Goal: Task Accomplishment & Management: Complete application form

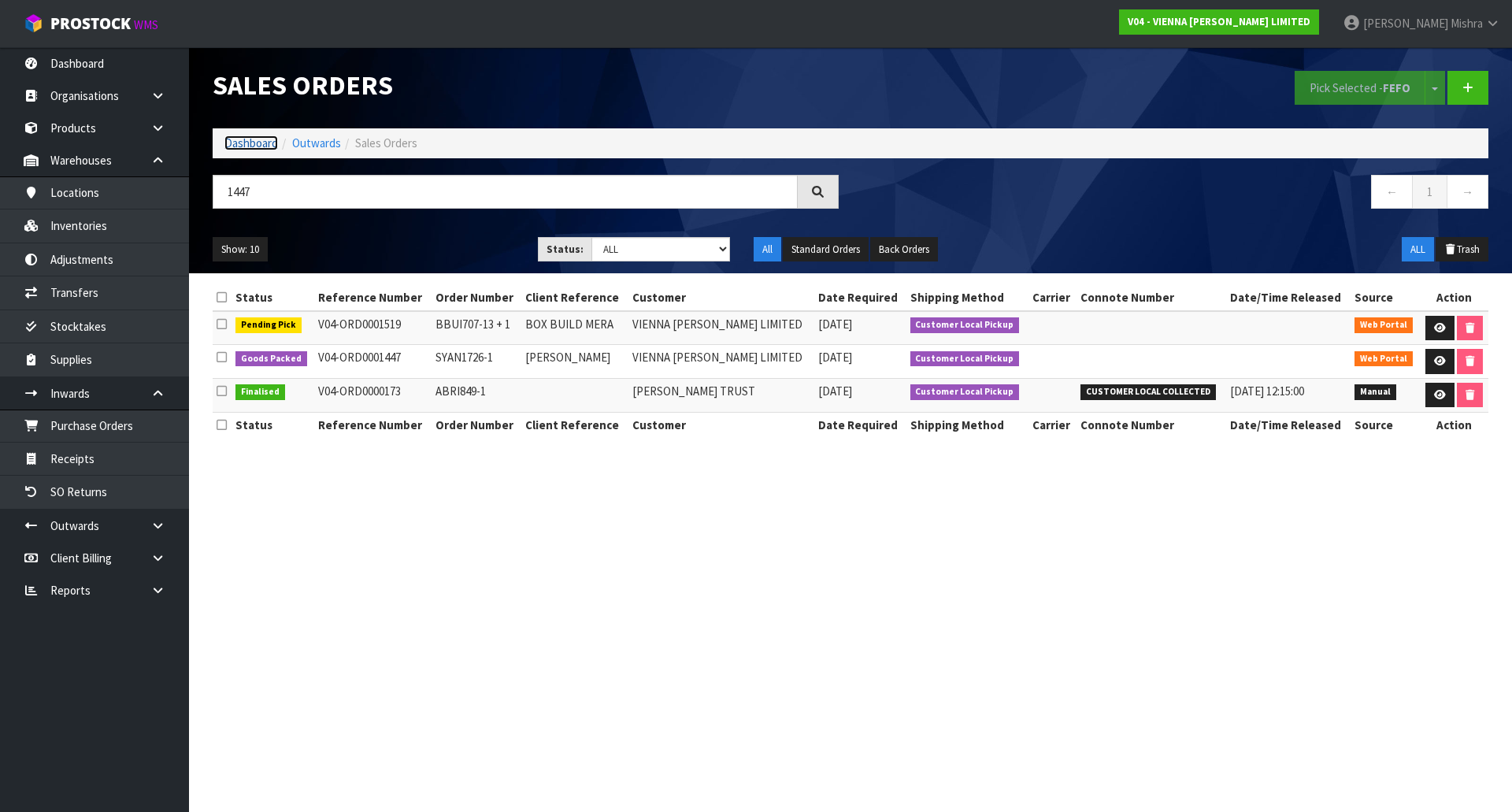
click at [261, 142] on link "Dashboard" at bounding box center [251, 143] width 54 height 15
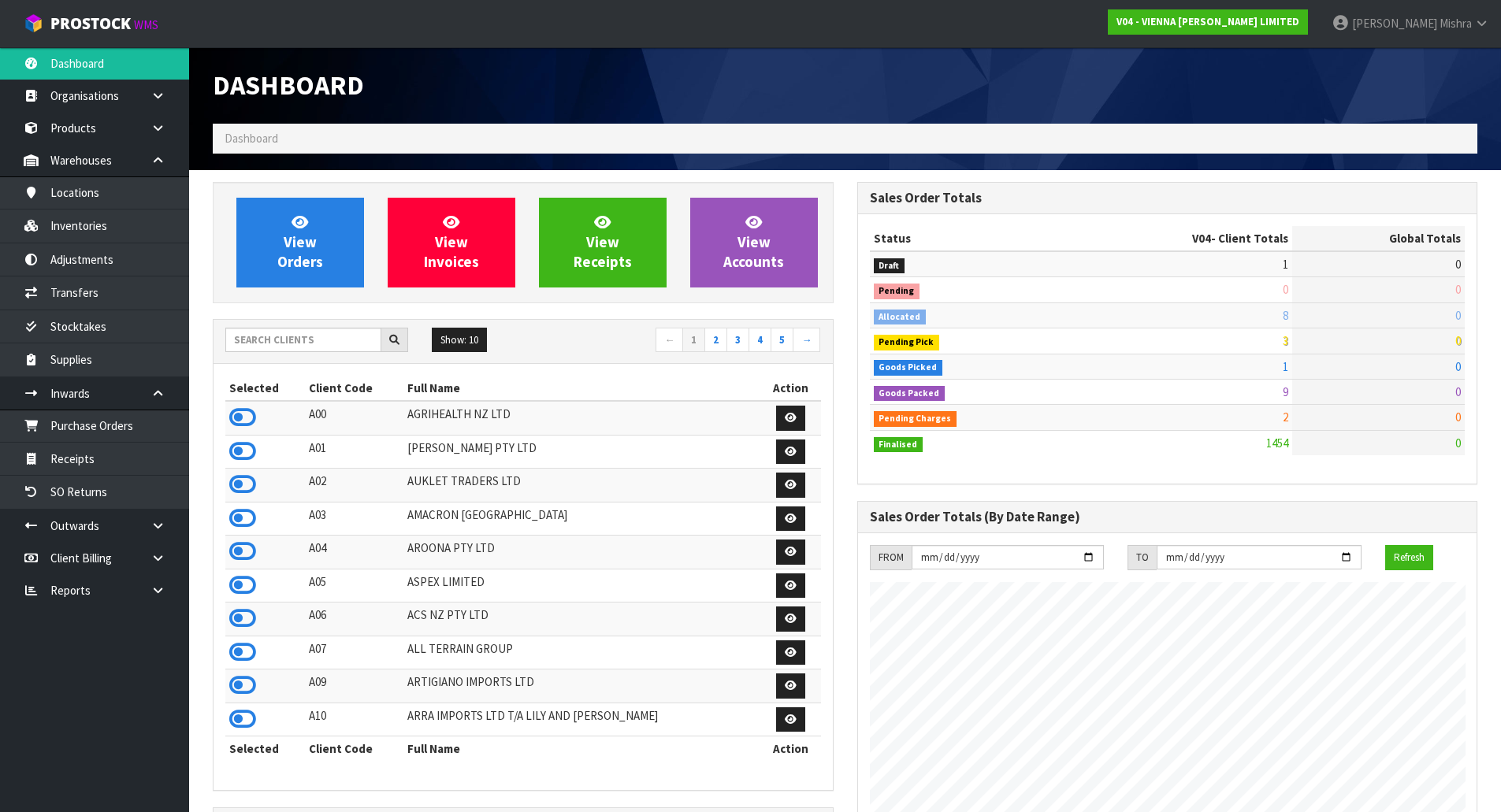
scroll to position [1245, 644]
click at [273, 350] on input "text" at bounding box center [304, 340] width 156 height 24
type input "J01"
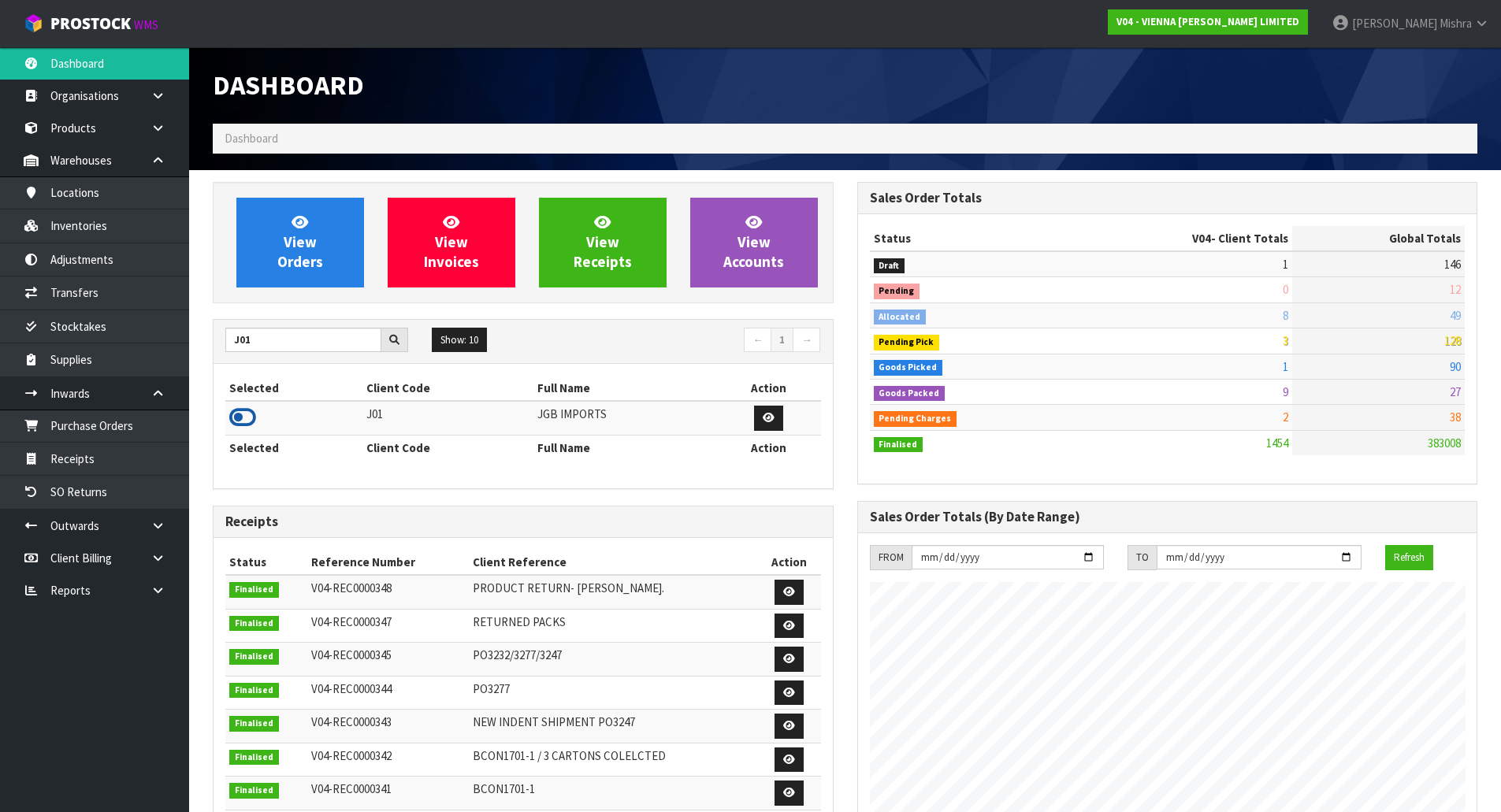
click at [233, 424] on icon at bounding box center [243, 417] width 27 height 23
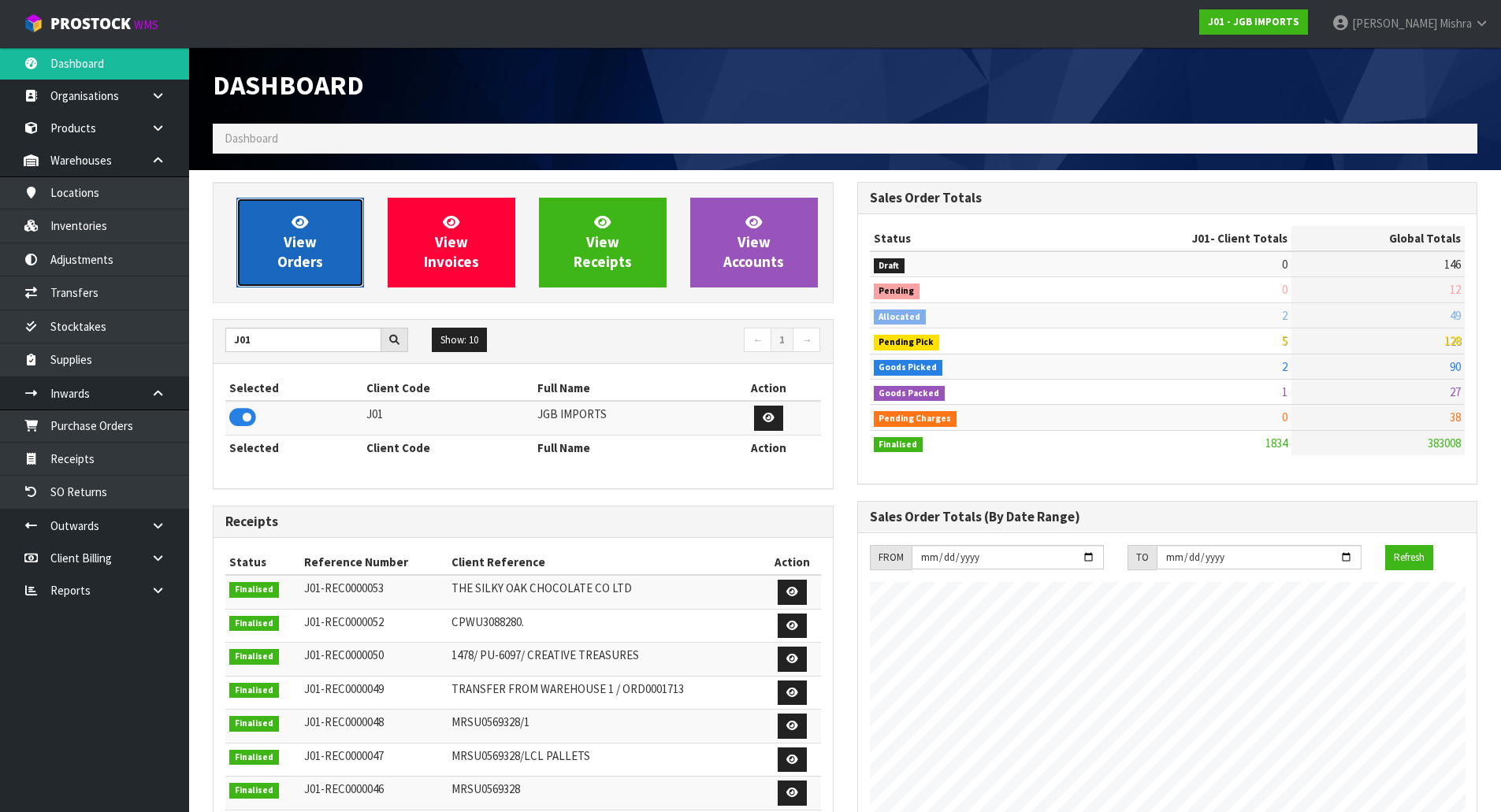
scroll to position [1167, 644]
click at [305, 270] on link "View Orders" at bounding box center [300, 242] width 127 height 89
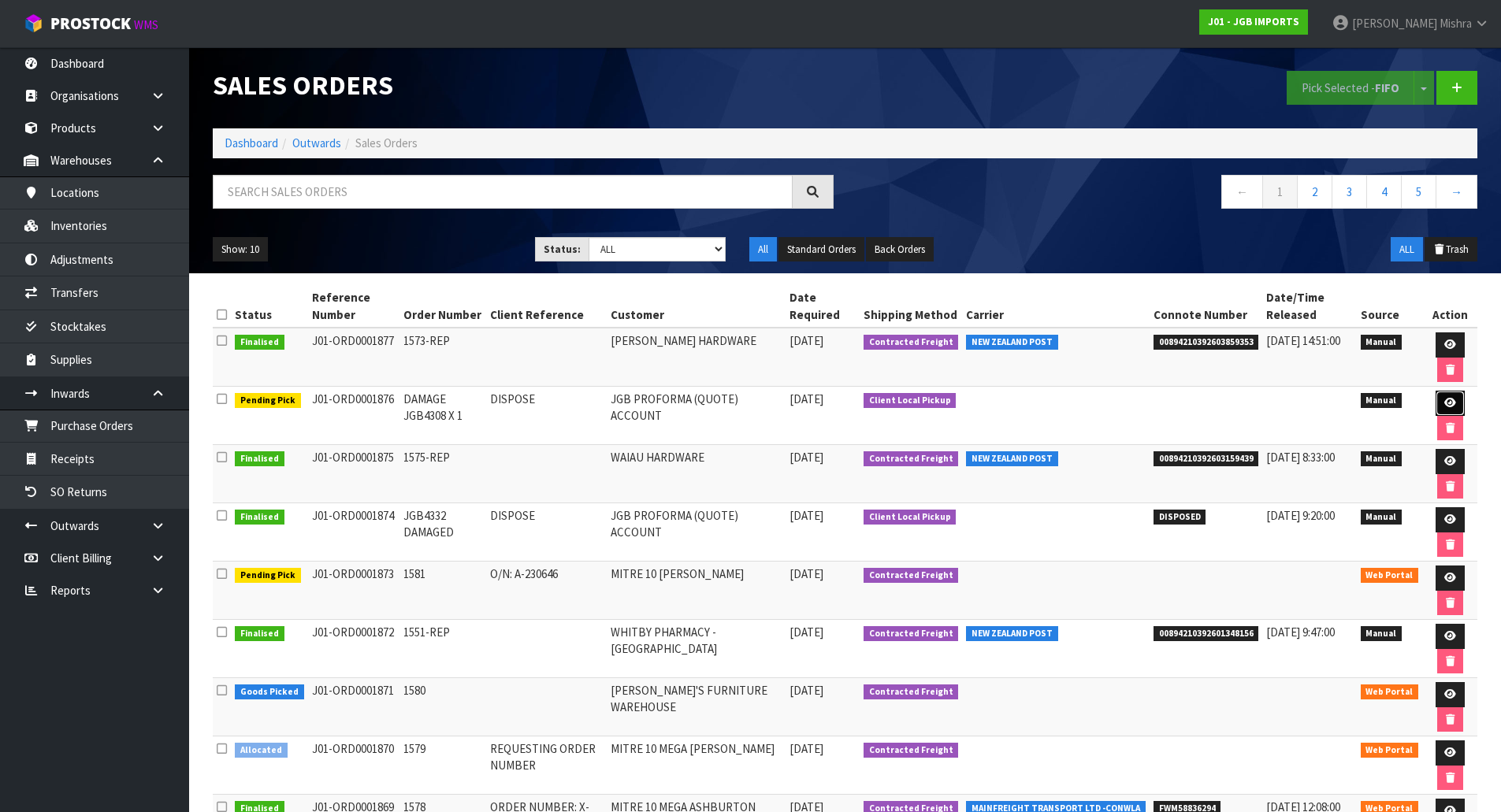
click at [1456, 400] on link at bounding box center [1450, 403] width 29 height 25
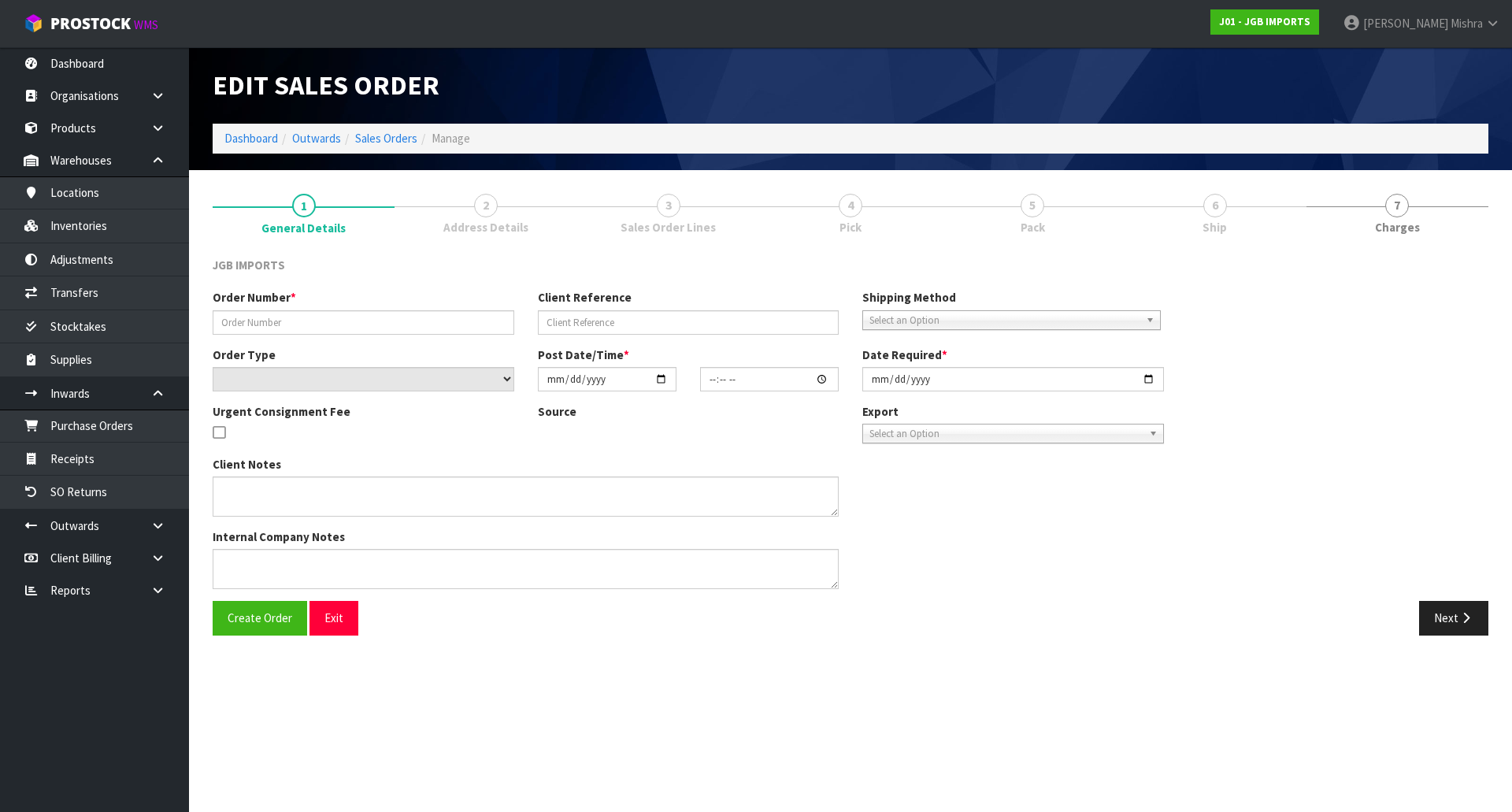
type input "DAMAGE JGB4308 X 1"
type input "DISPOSE"
select select "number:0"
type input "[DATE]"
type input "11:06:00.000"
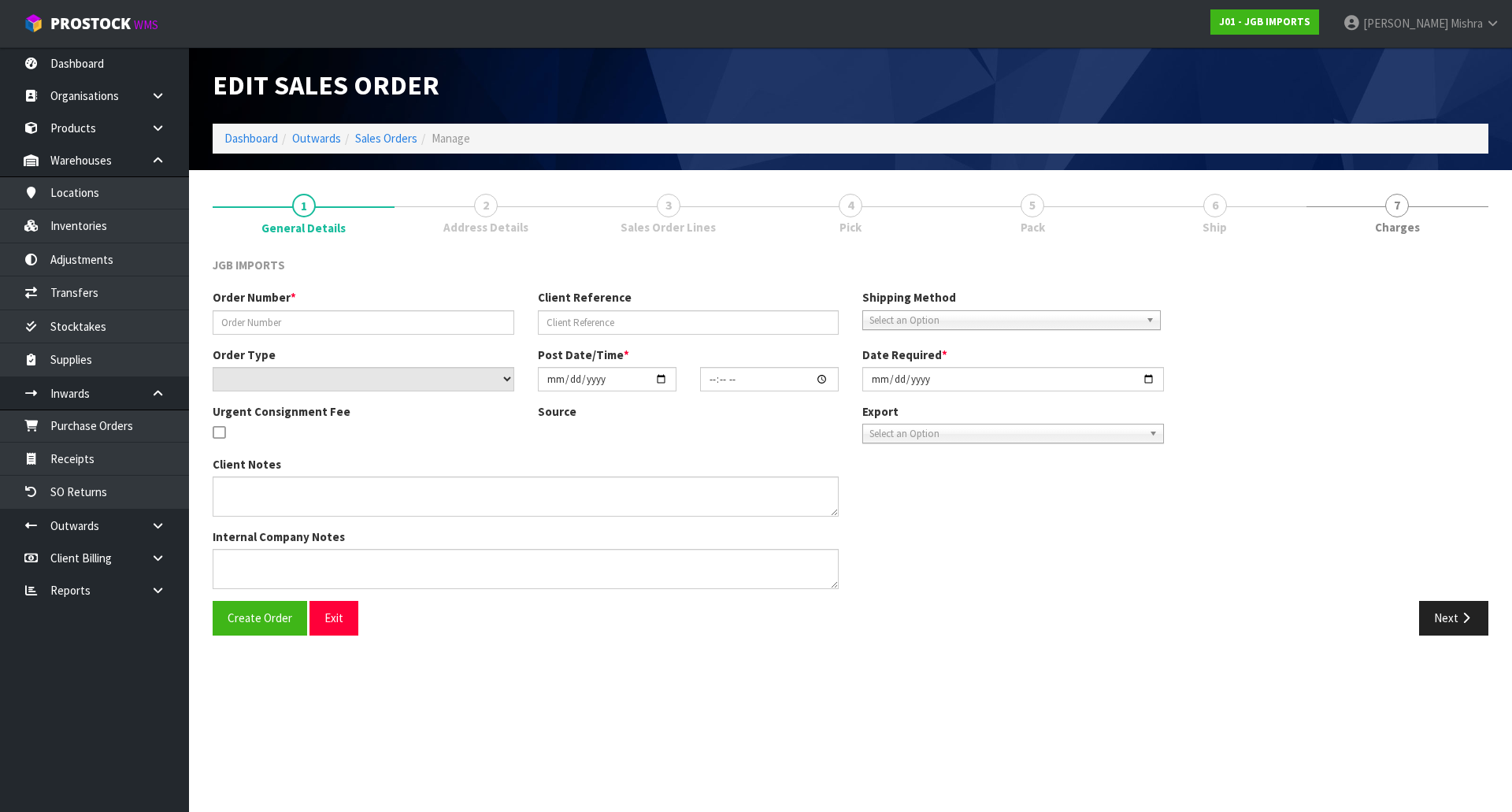
type input "[DATE]"
type textarea "DISPOSE"
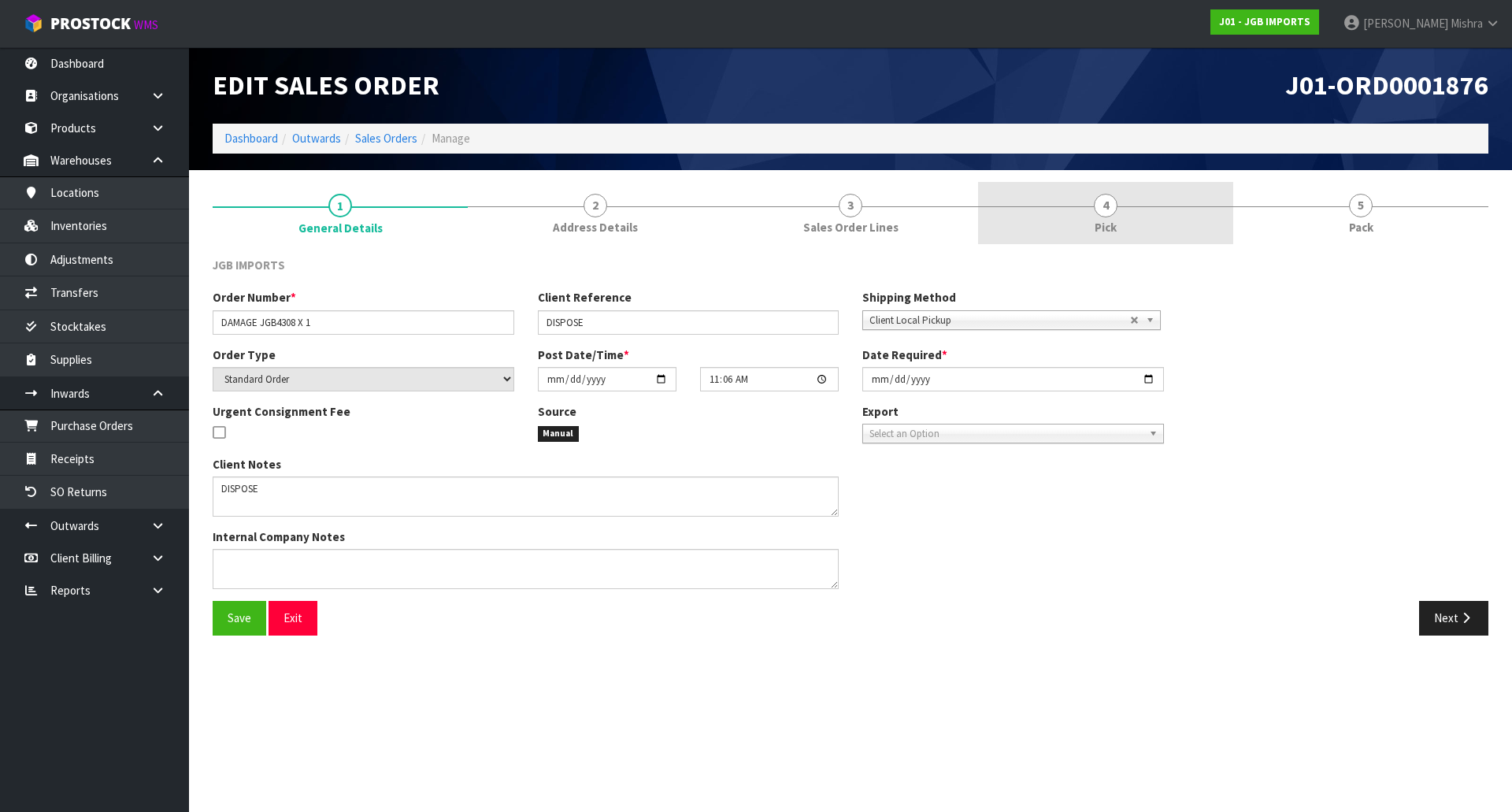
click at [1177, 214] on link "4 Pick" at bounding box center [1105, 213] width 255 height 62
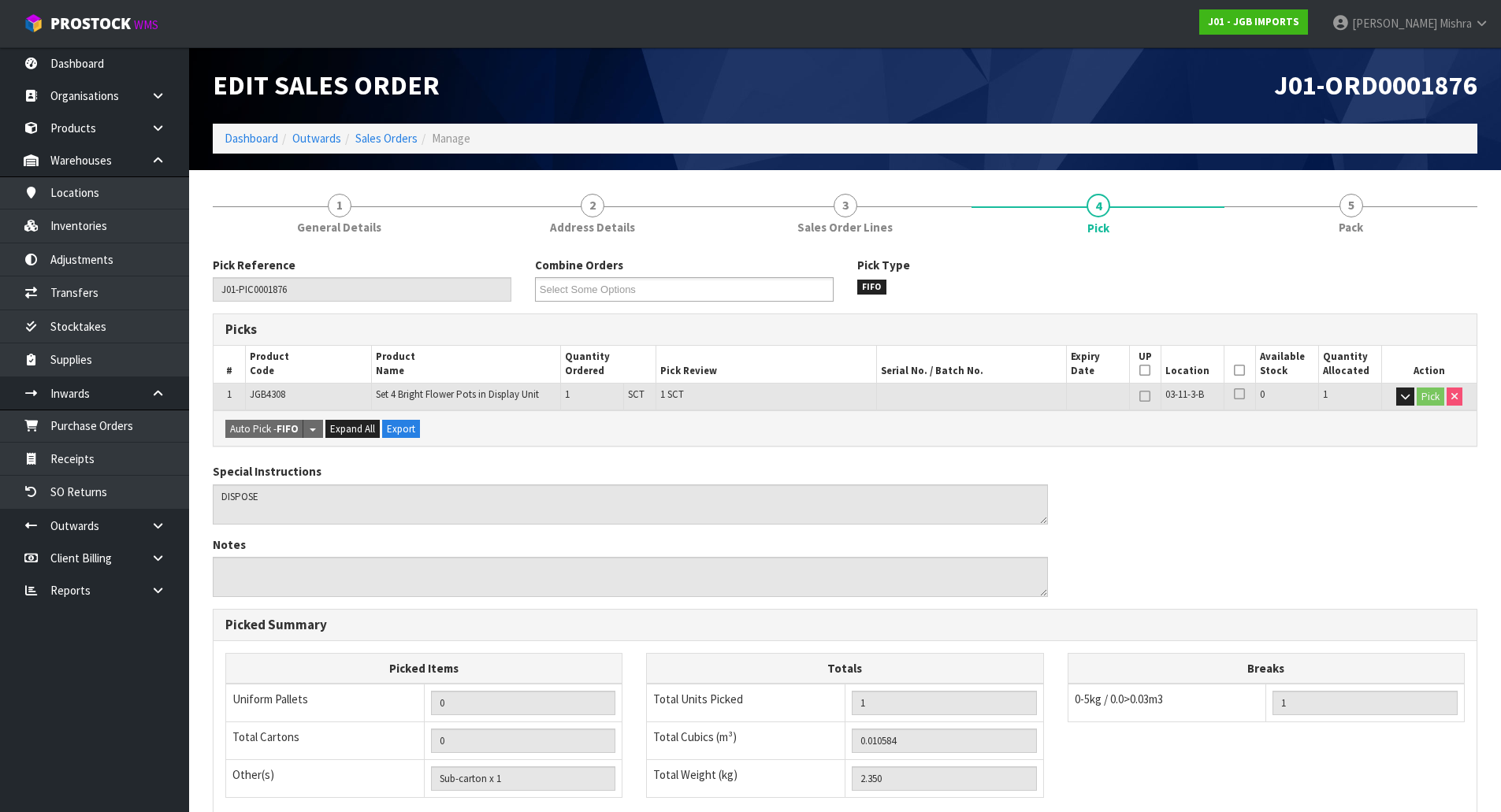
drag, startPoint x: 1237, startPoint y: 370, endPoint x: 716, endPoint y: 435, distance: 525.0
click at [1234, 369] on th "Picked" at bounding box center [1239, 364] width 31 height 37
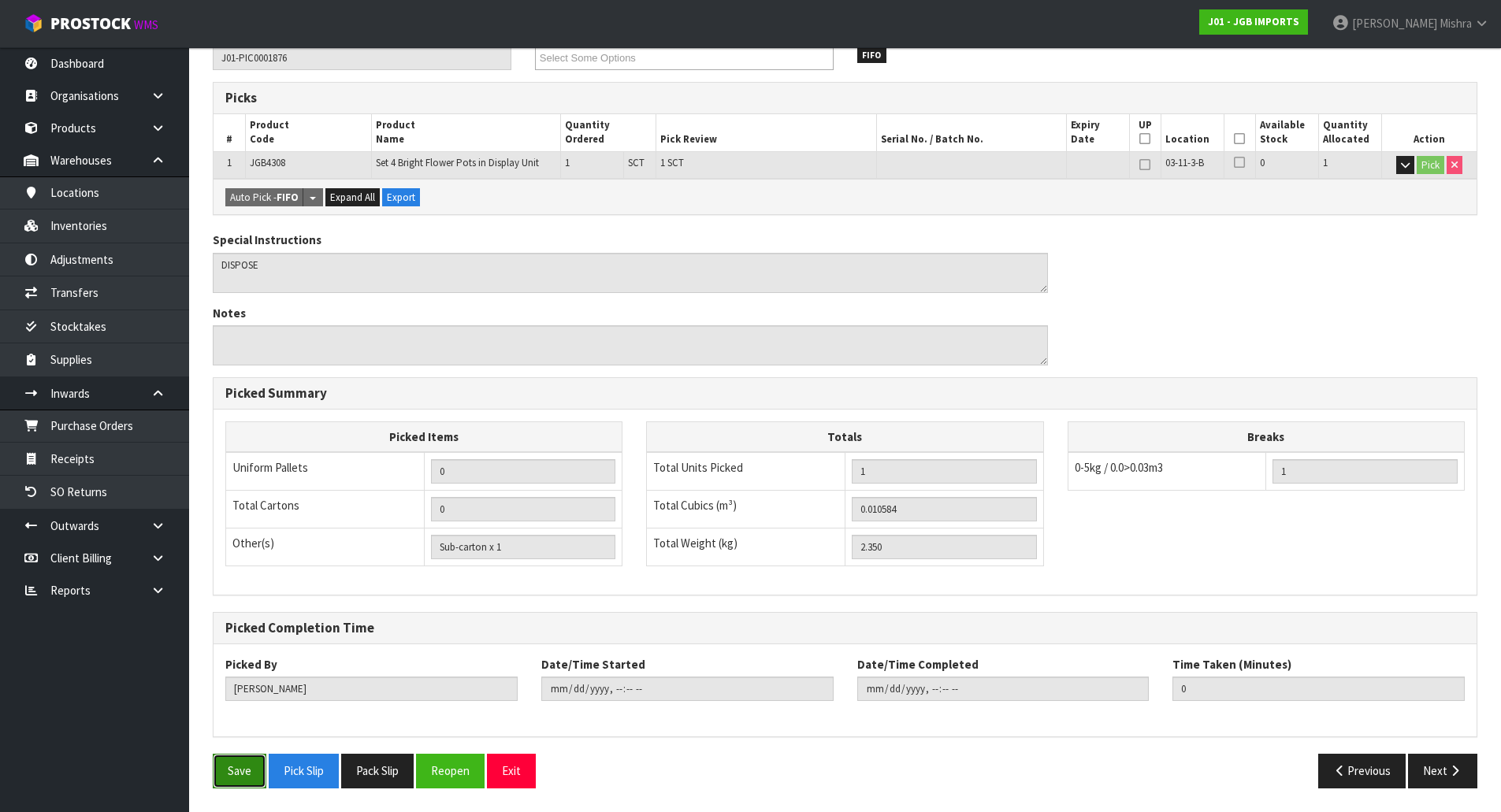
click at [239, 769] on button "Save" at bounding box center [239, 771] width 54 height 34
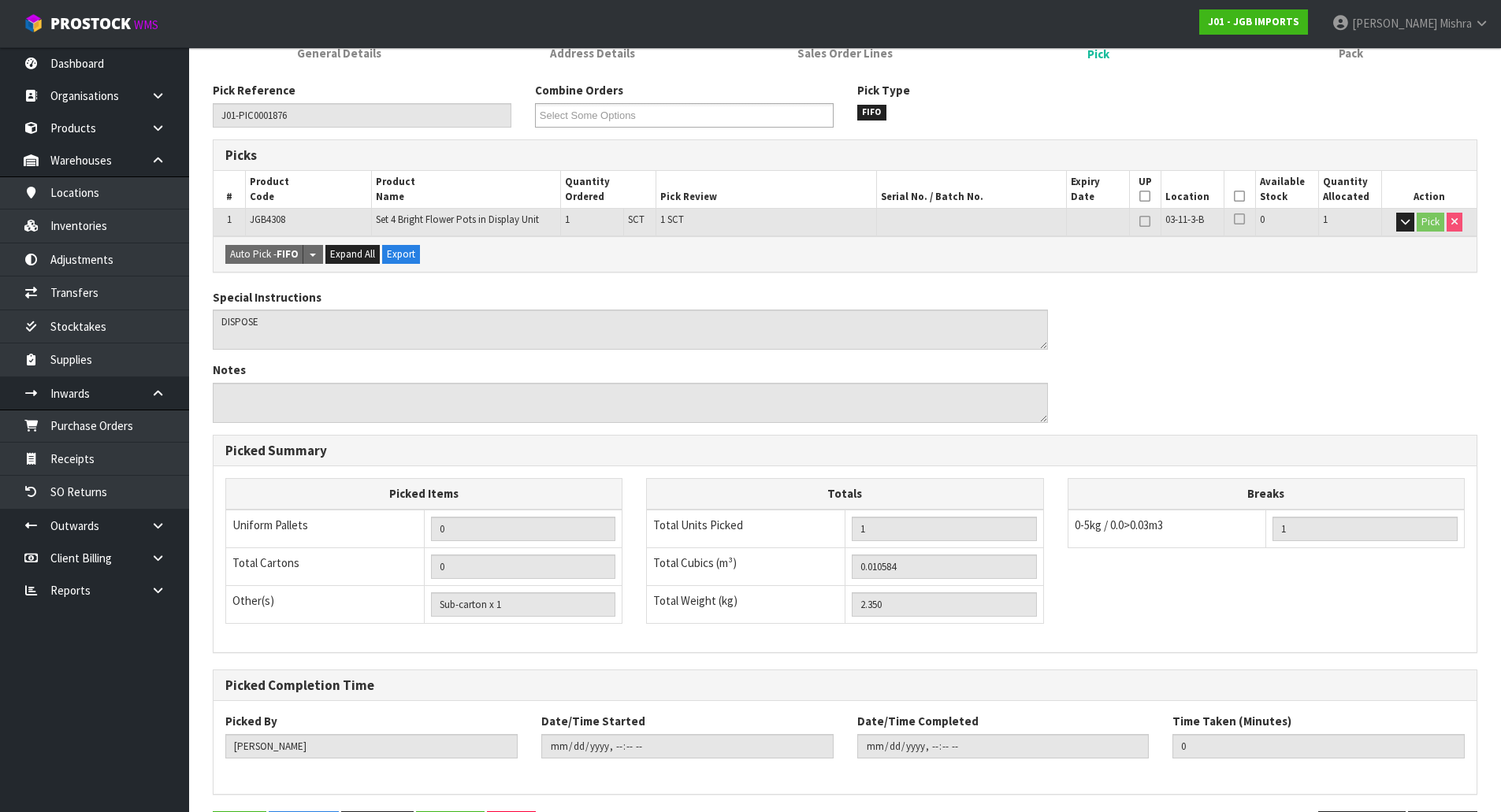
scroll to position [0, 0]
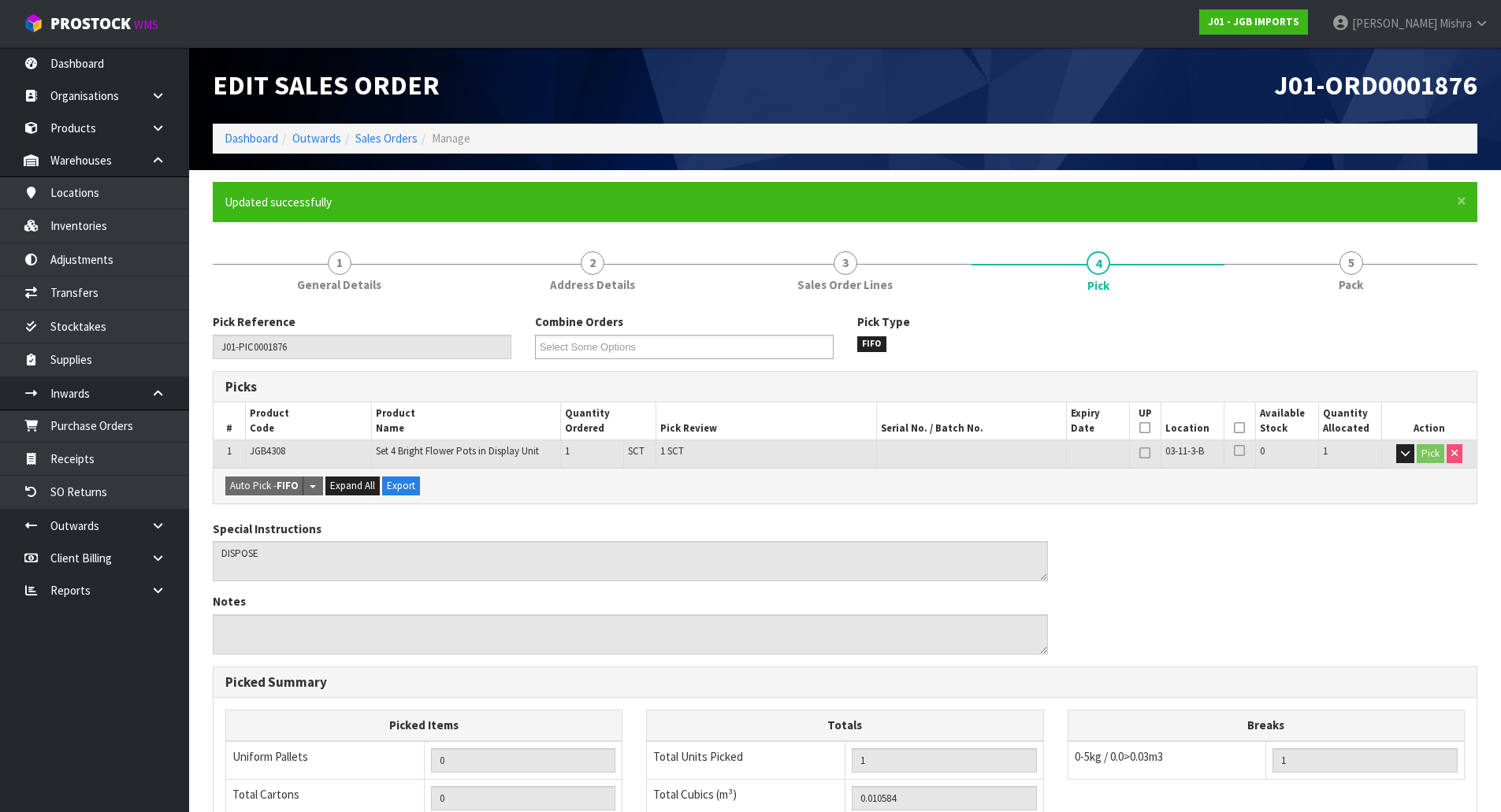
type input "[PERSON_NAME]"
type input "[DATE]T09:22:59"
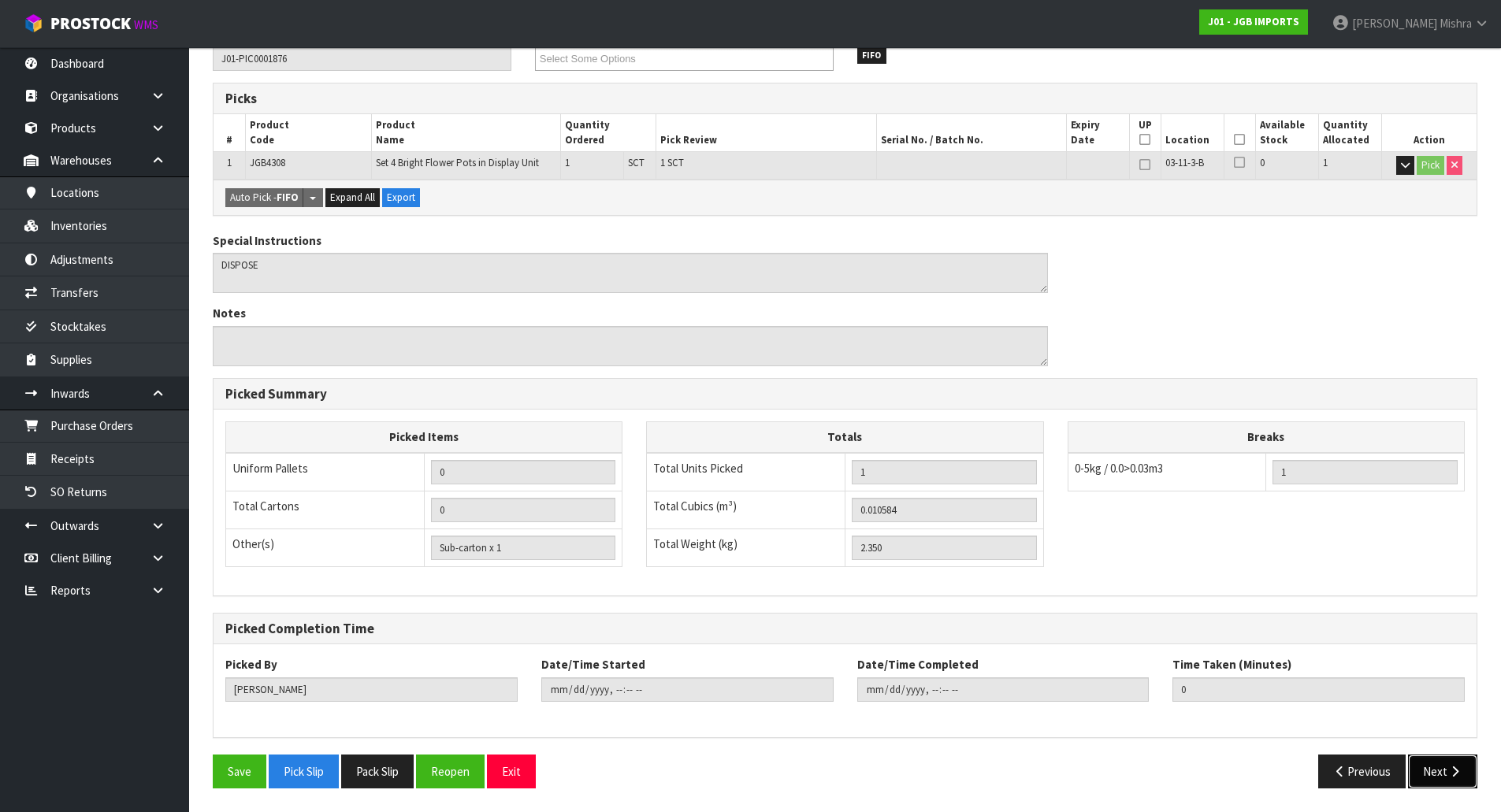
click at [1433, 781] on button "Next" at bounding box center [1443, 772] width 69 height 34
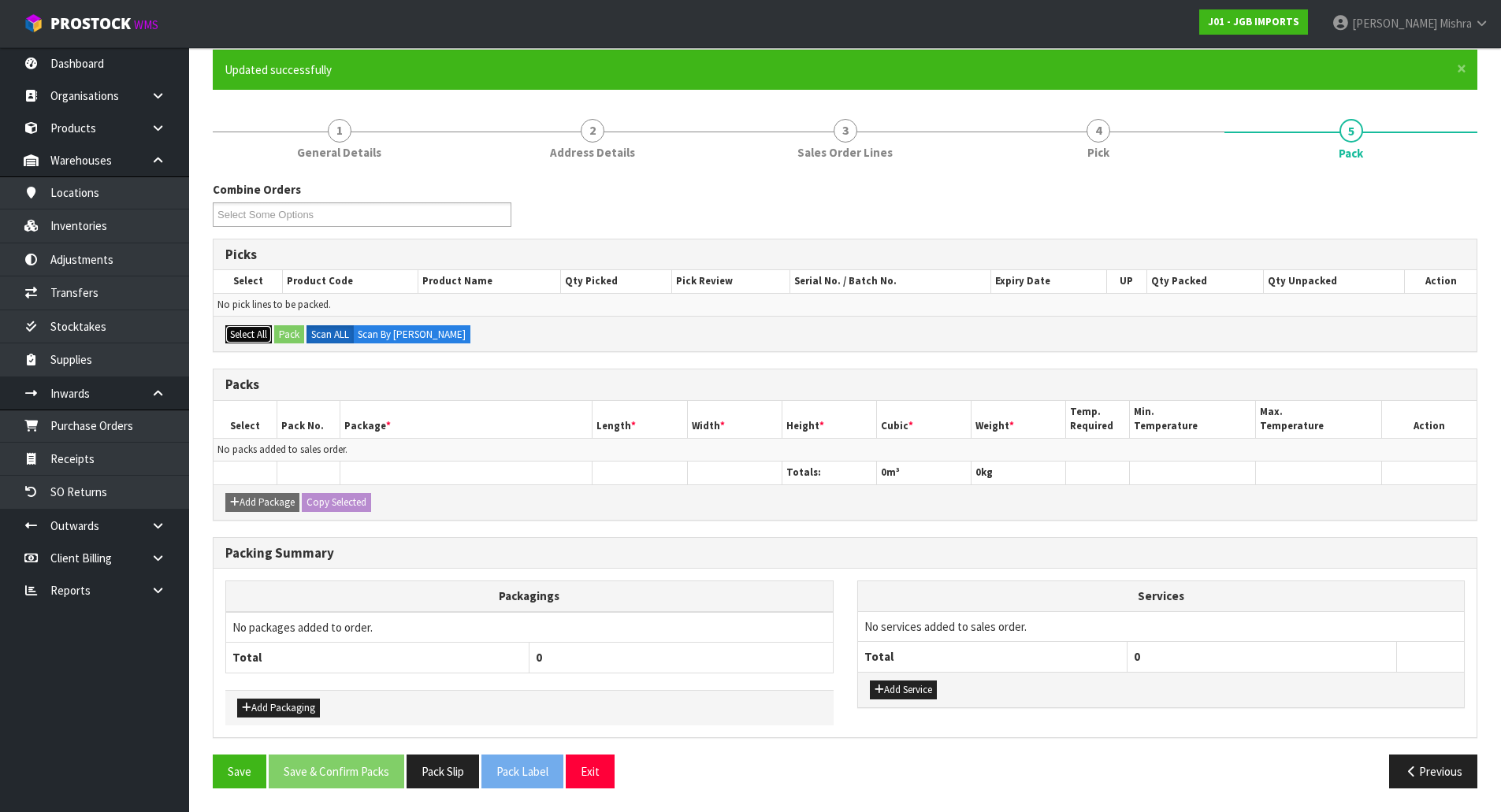
click at [248, 338] on button "Select All" at bounding box center [249, 334] width 47 height 19
click at [1163, 132] on link "4 Pick" at bounding box center [1098, 137] width 253 height 62
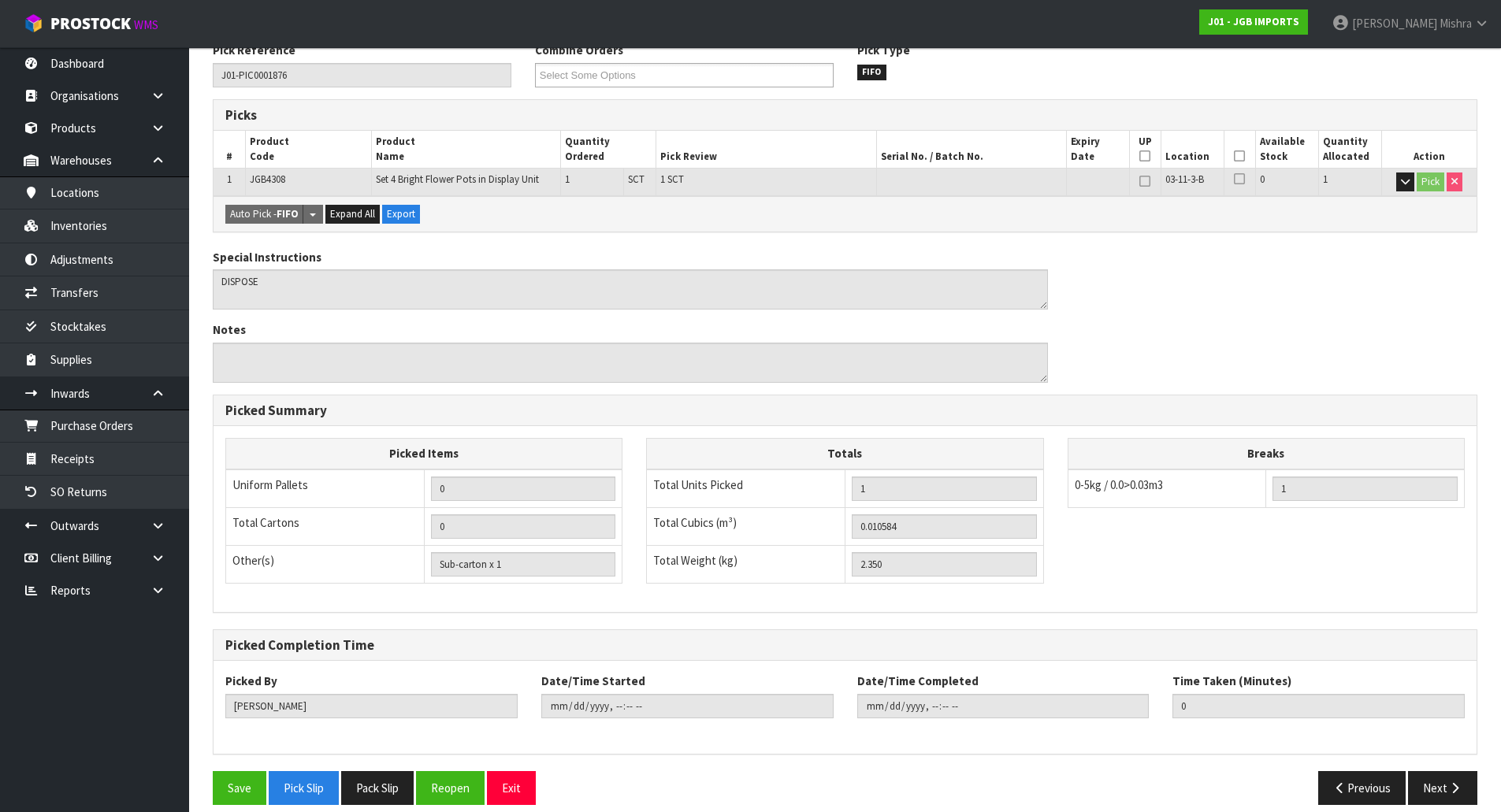
scroll to position [288, 0]
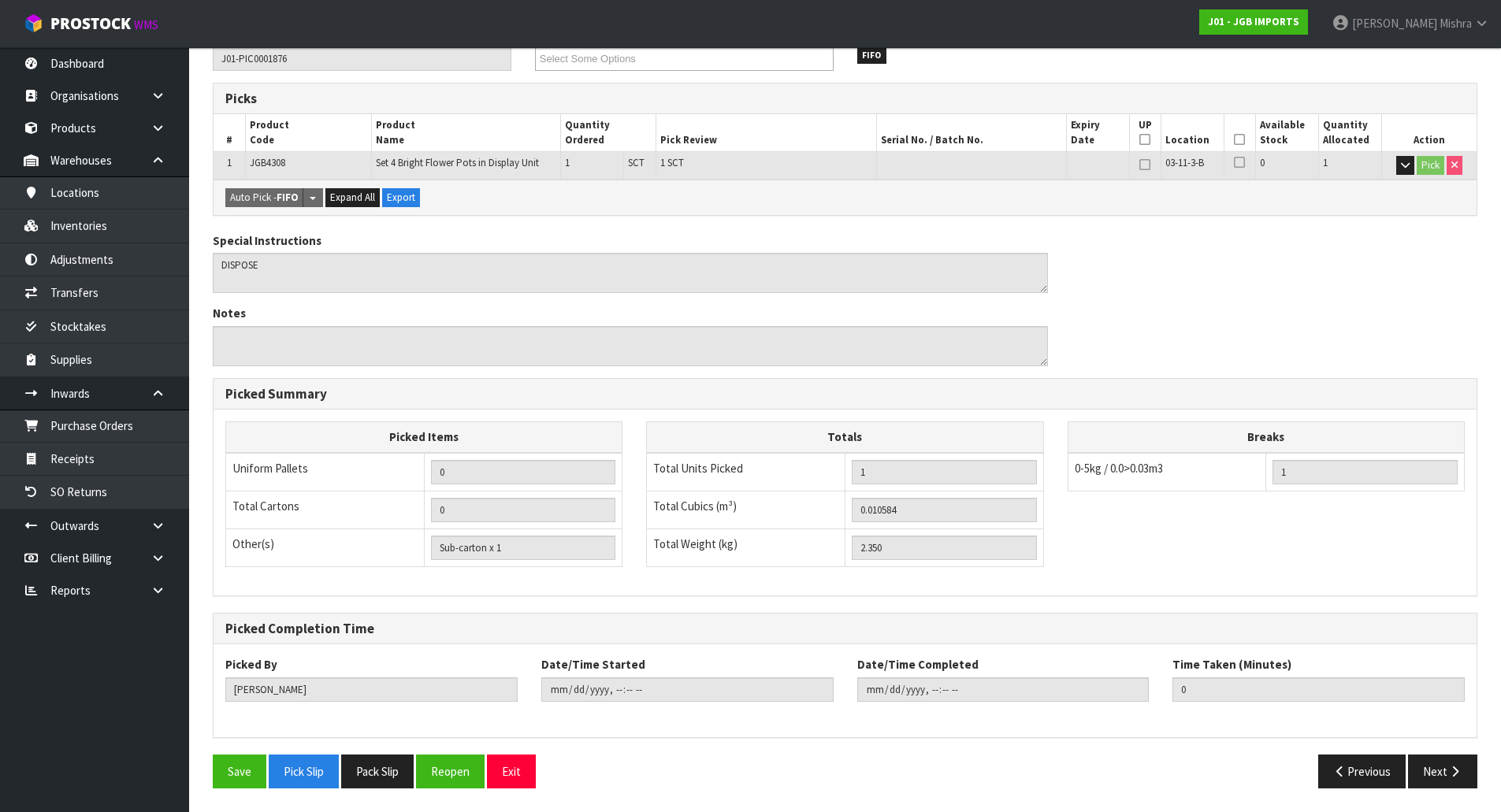
click at [1235, 132] on th "Picked" at bounding box center [1239, 133] width 31 height 37
click at [1237, 140] on icon at bounding box center [1240, 139] width 11 height 1
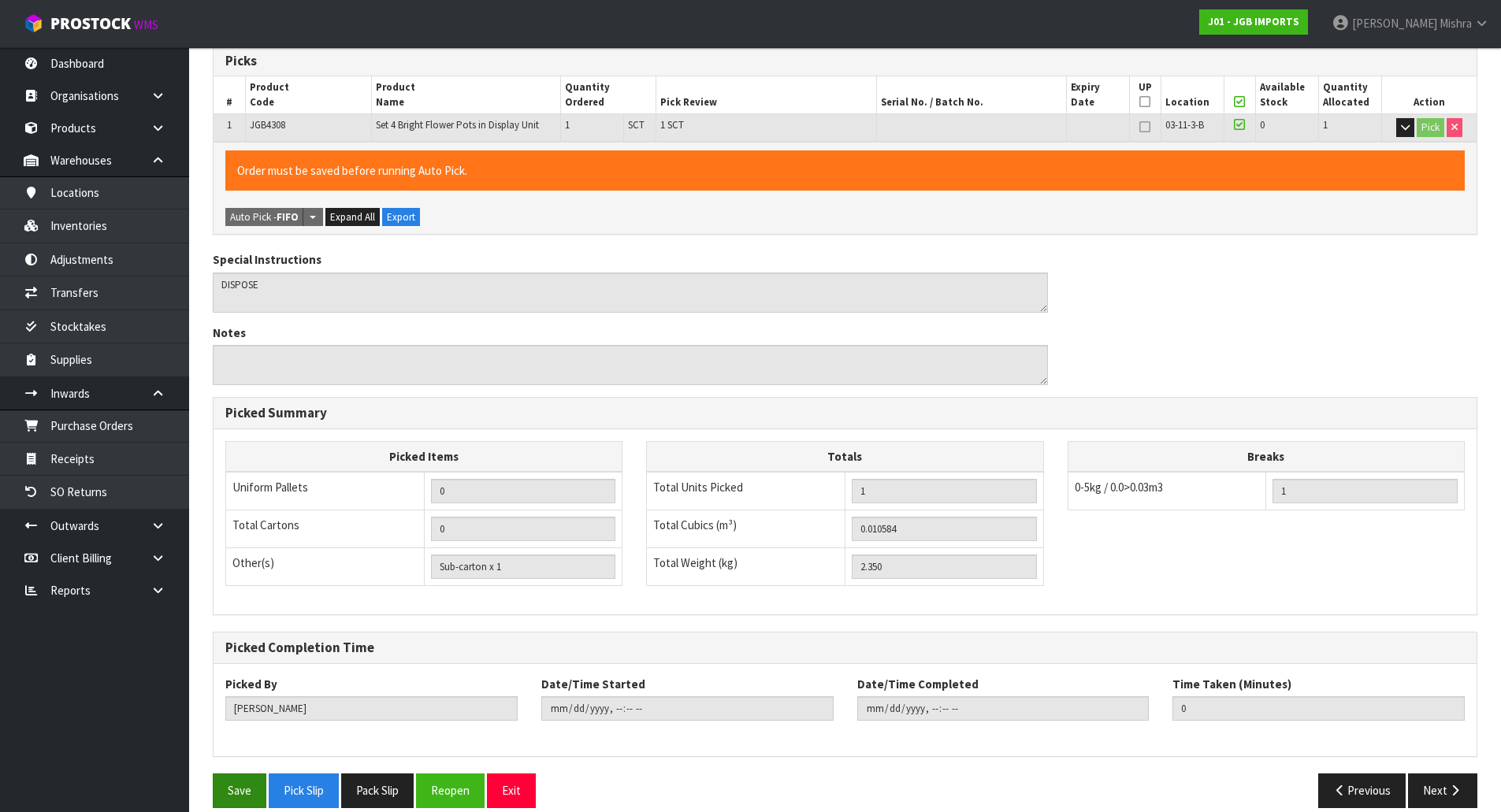
scroll to position [346, 0]
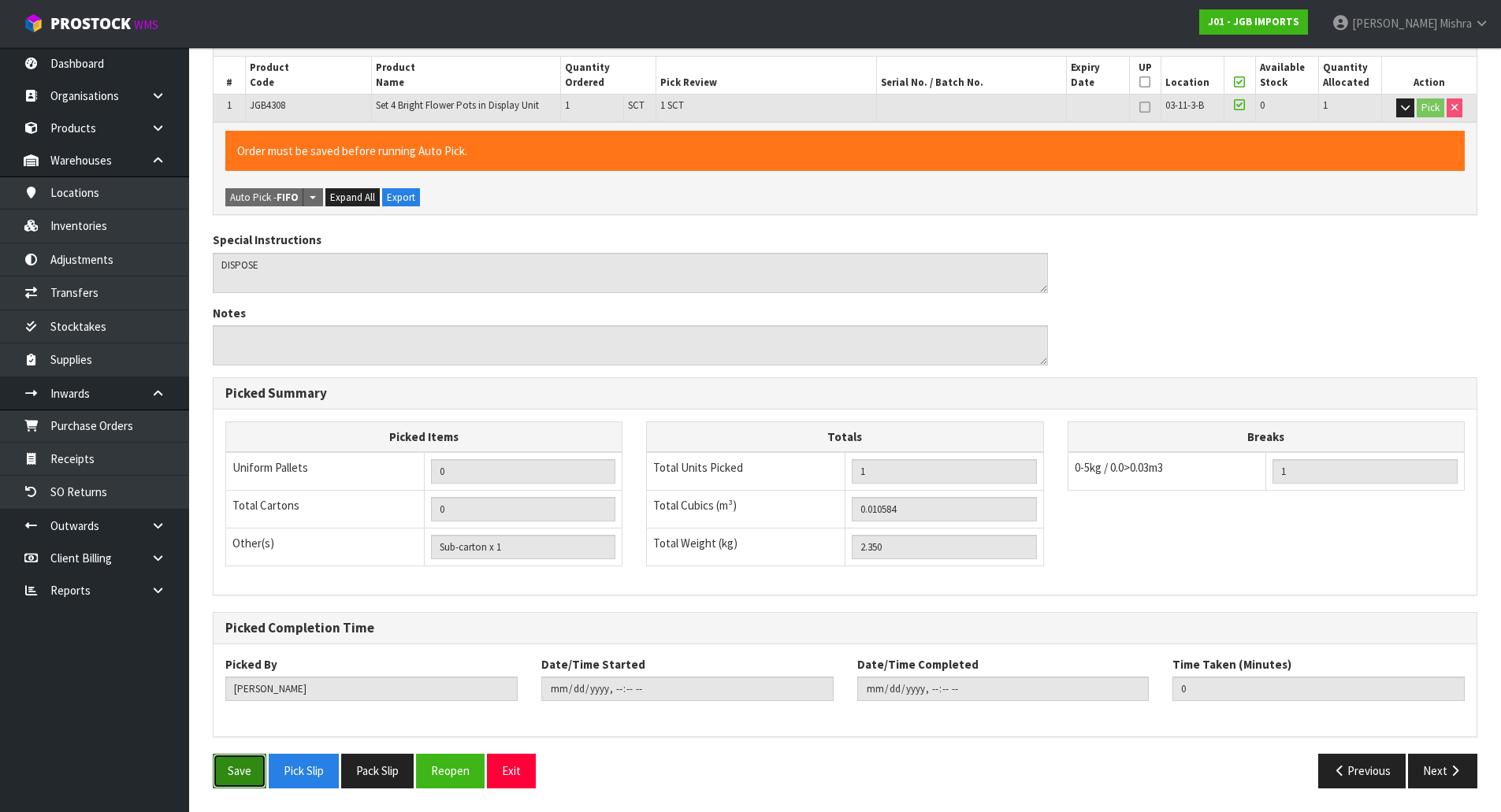
click at [251, 777] on button "Save" at bounding box center [239, 771] width 54 height 34
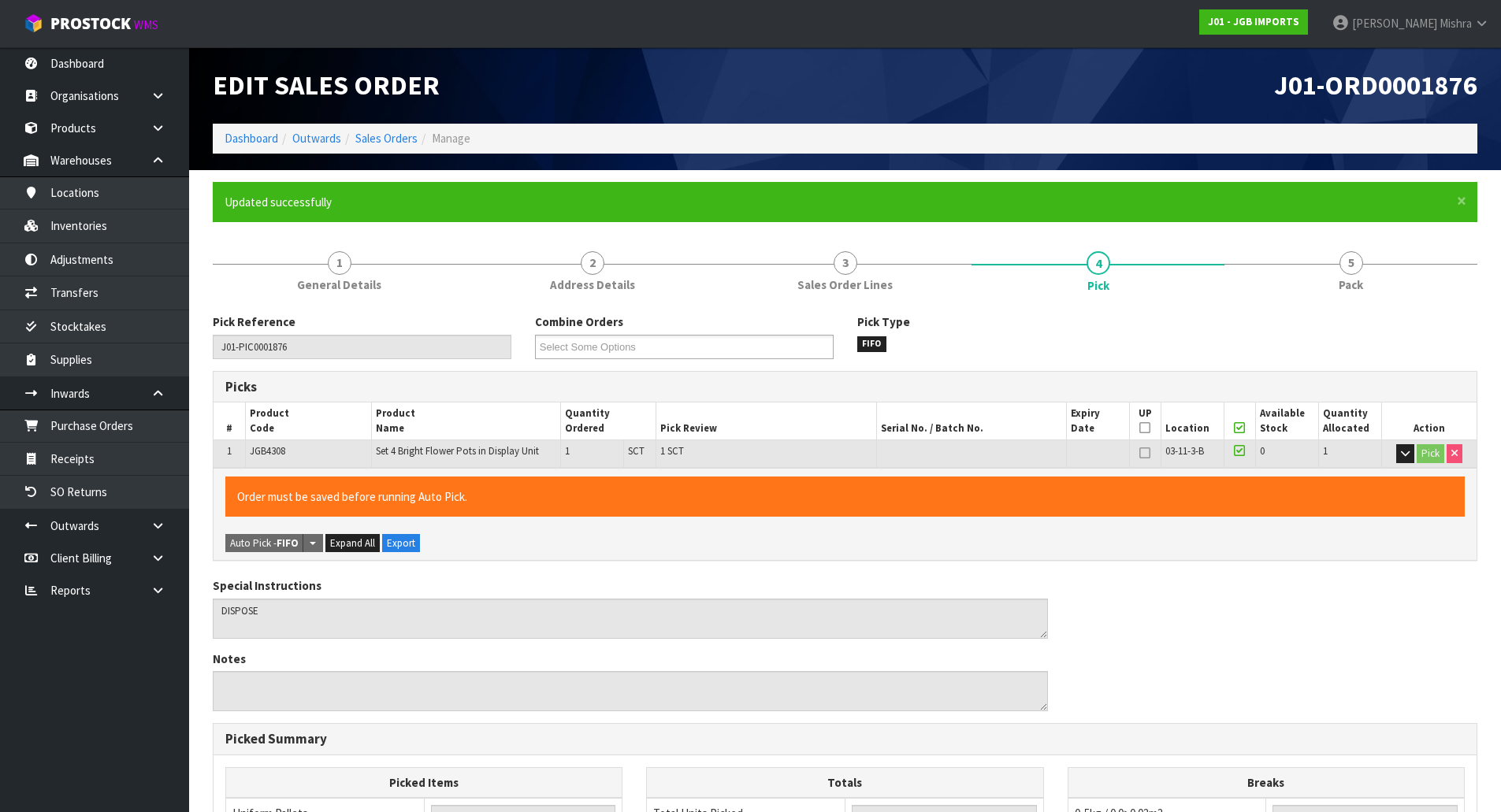
type input "[DATE]T09:23:08"
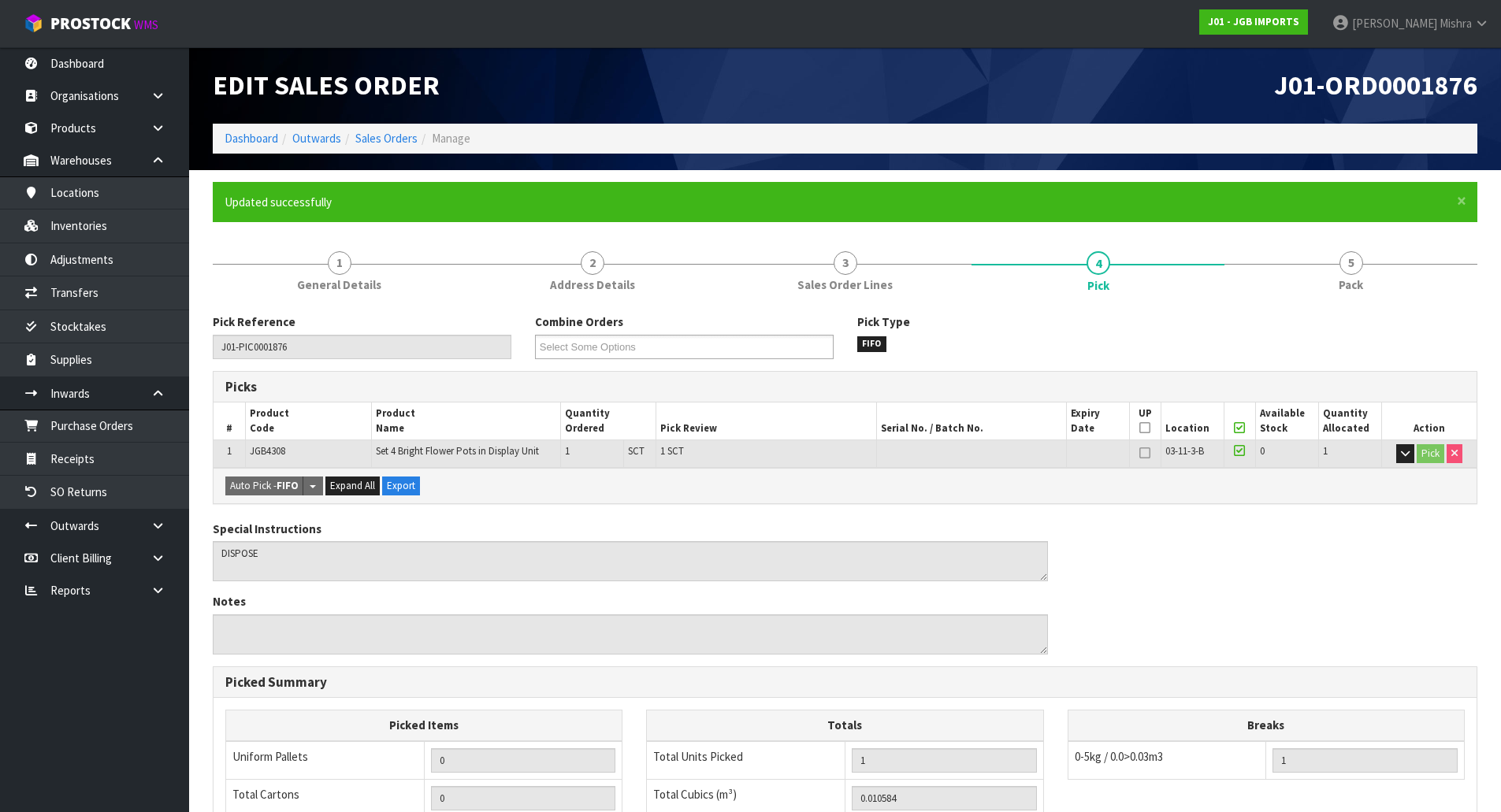
scroll to position [288, 0]
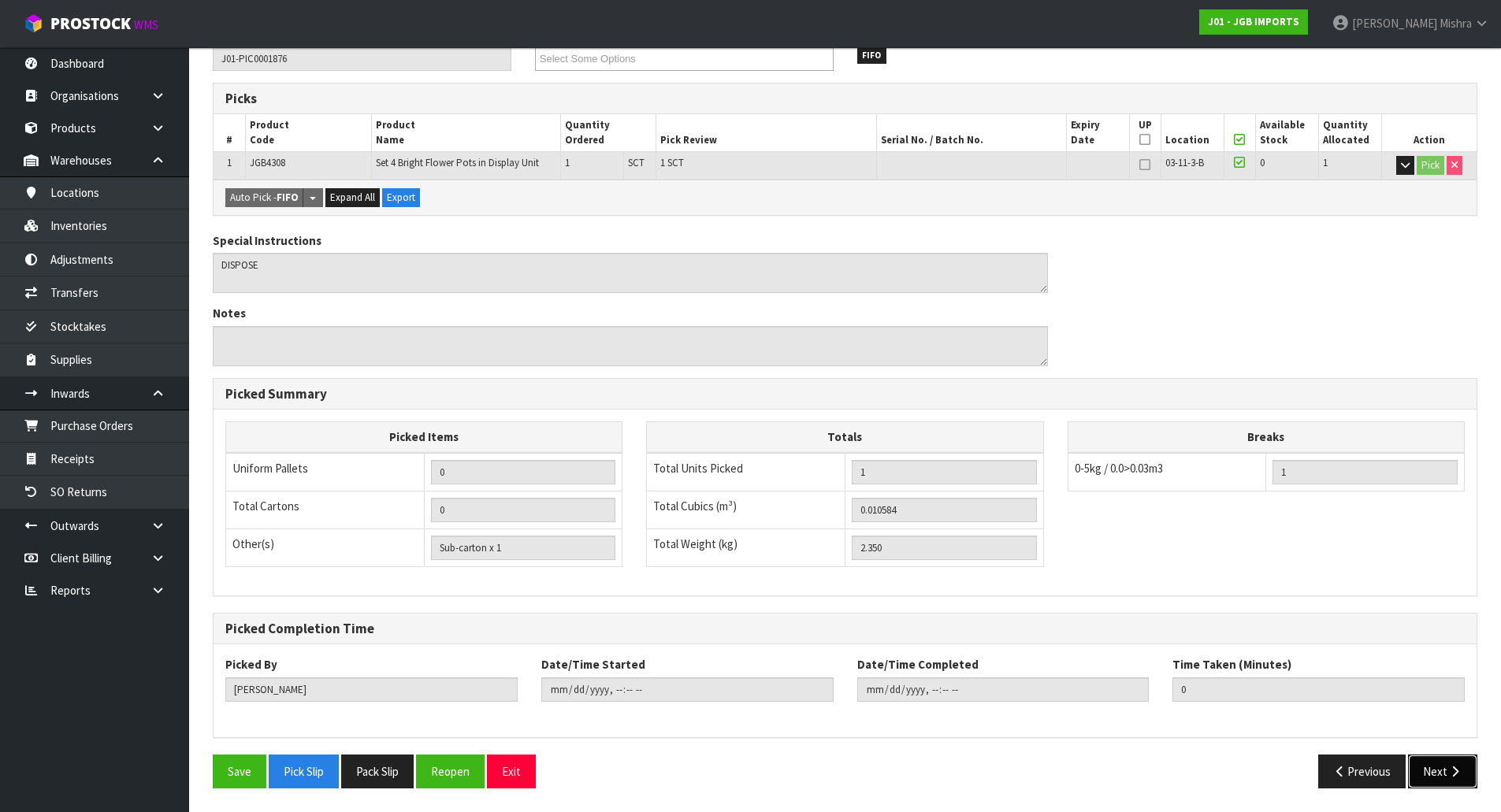
click at [1454, 760] on button "Next" at bounding box center [1443, 772] width 69 height 34
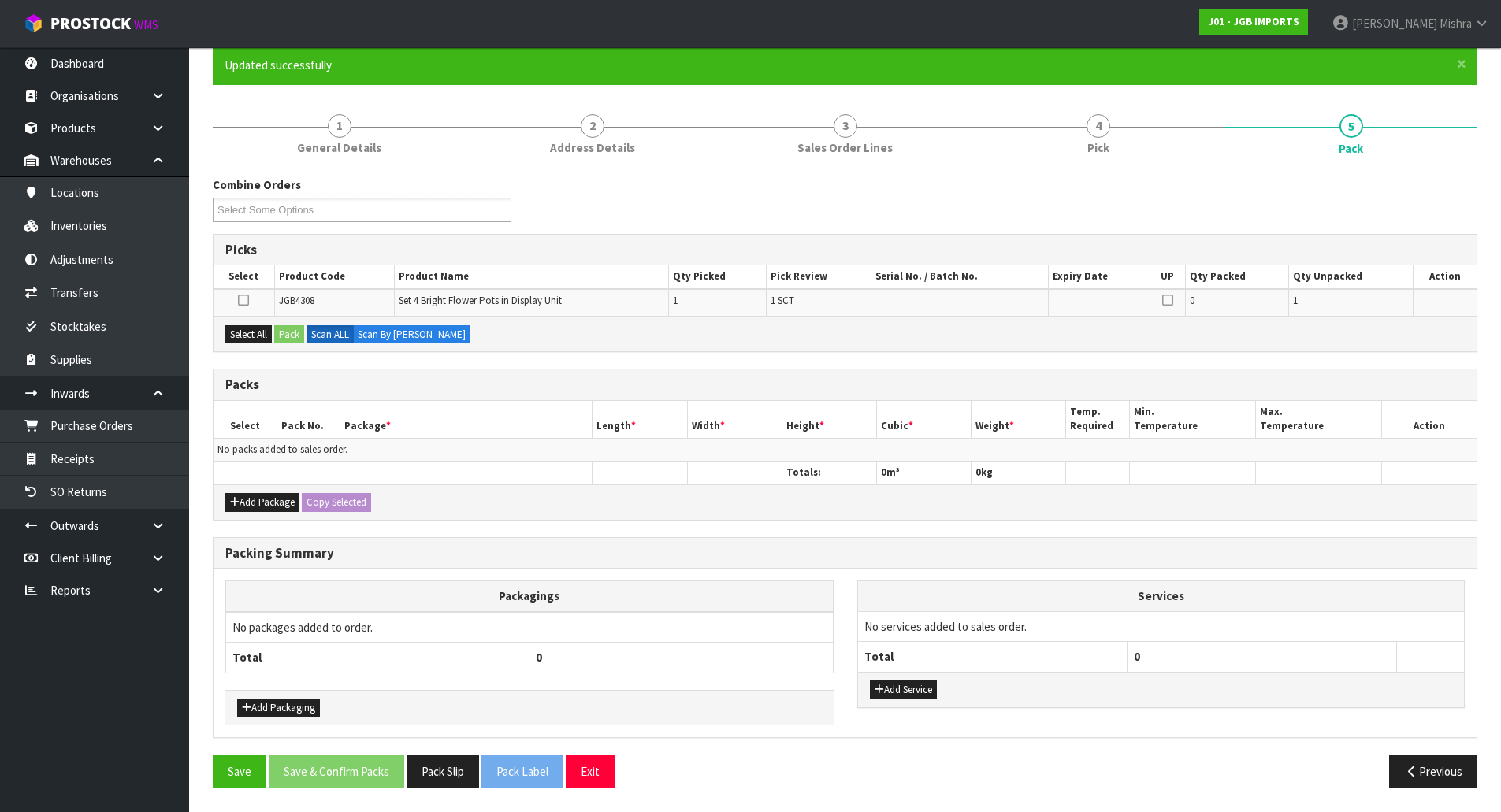
scroll to position [137, 0]
click at [255, 328] on button "Select All" at bounding box center [249, 334] width 47 height 19
click at [284, 332] on button "Pack" at bounding box center [288, 334] width 30 height 19
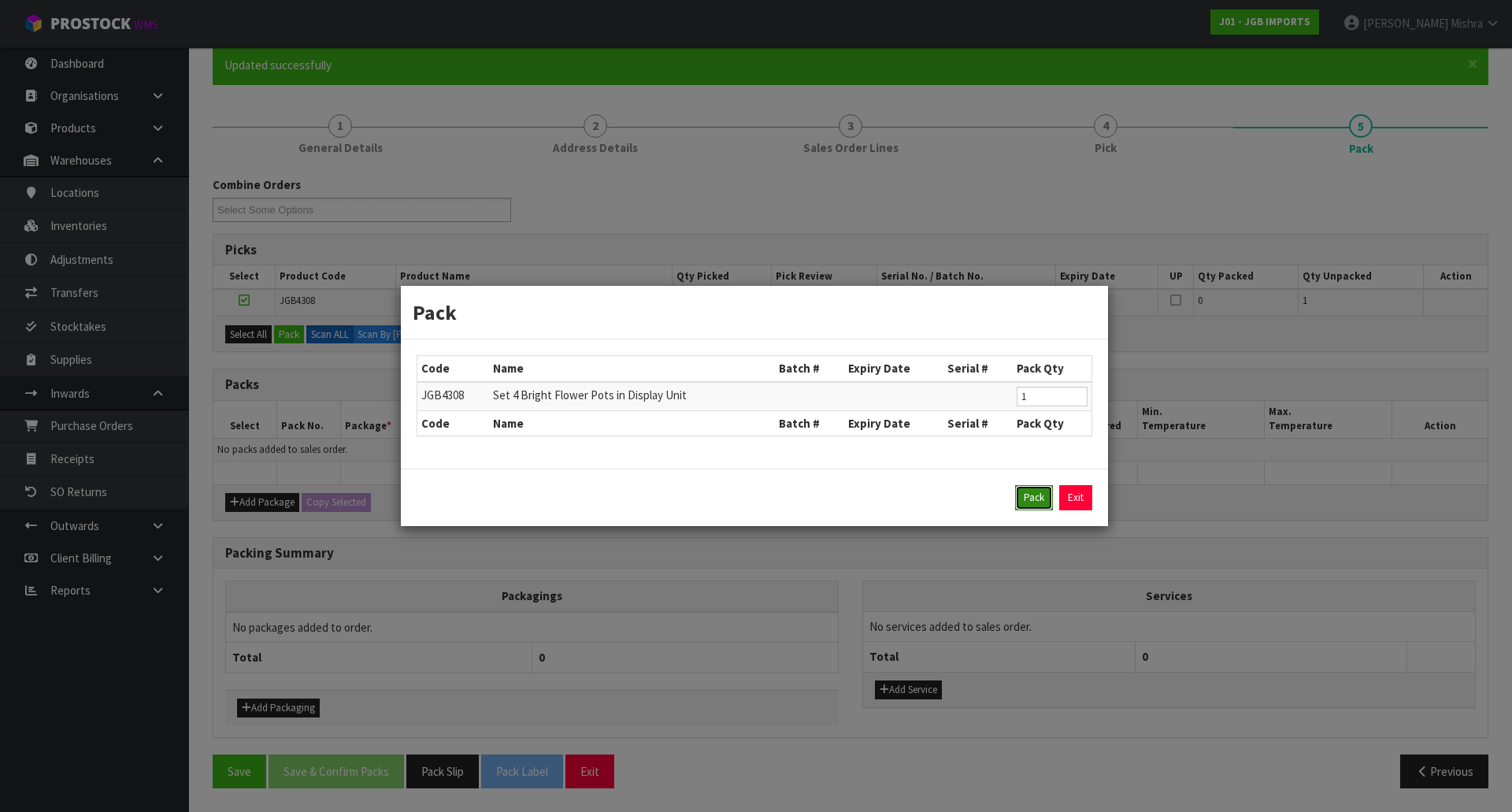
click at [1036, 501] on button "Pack" at bounding box center [1034, 497] width 38 height 25
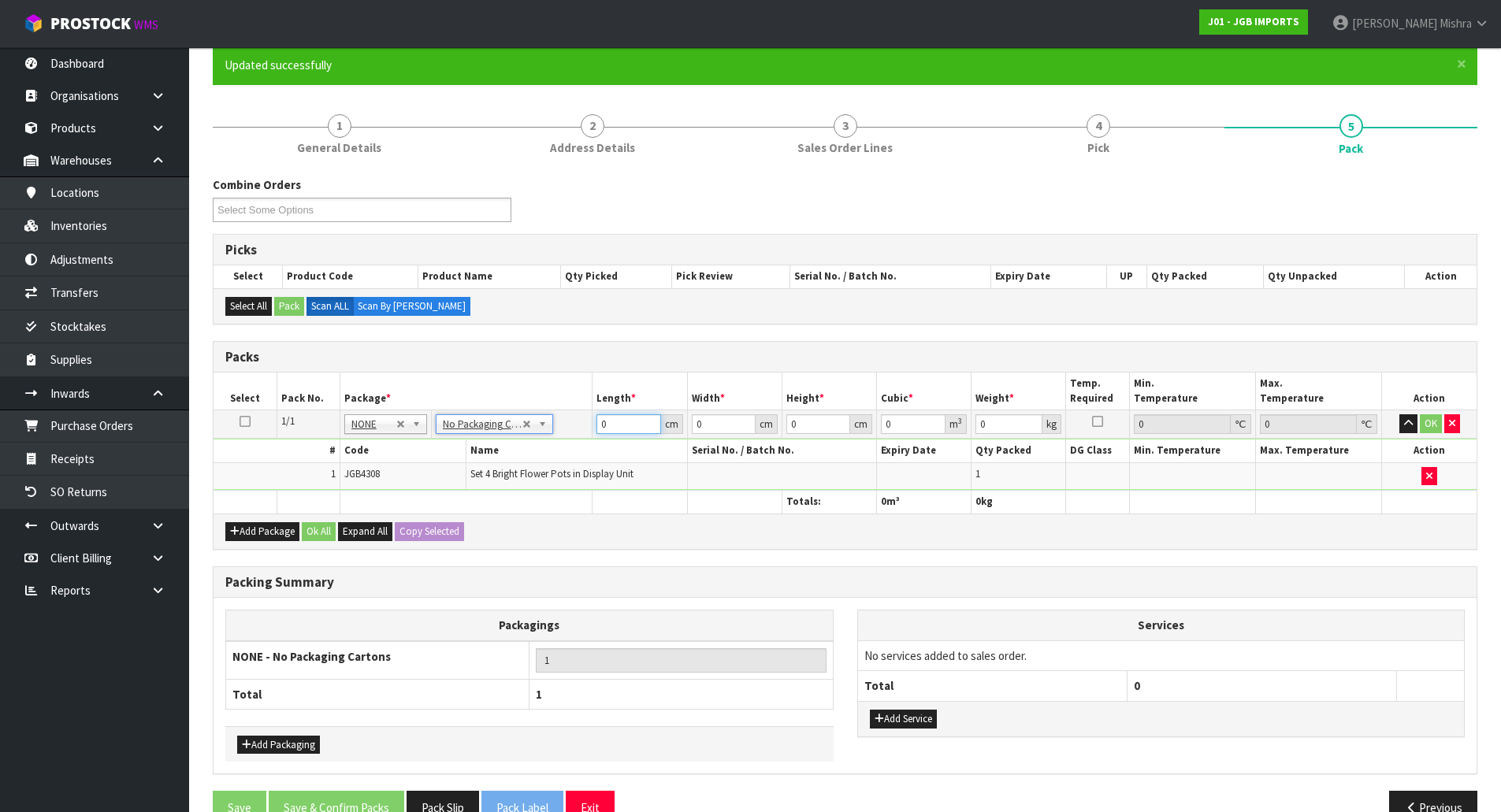
drag, startPoint x: 602, startPoint y: 425, endPoint x: 612, endPoint y: 425, distance: 10.0
click at [612, 425] on input "0" at bounding box center [628, 424] width 64 height 19
type input "1"
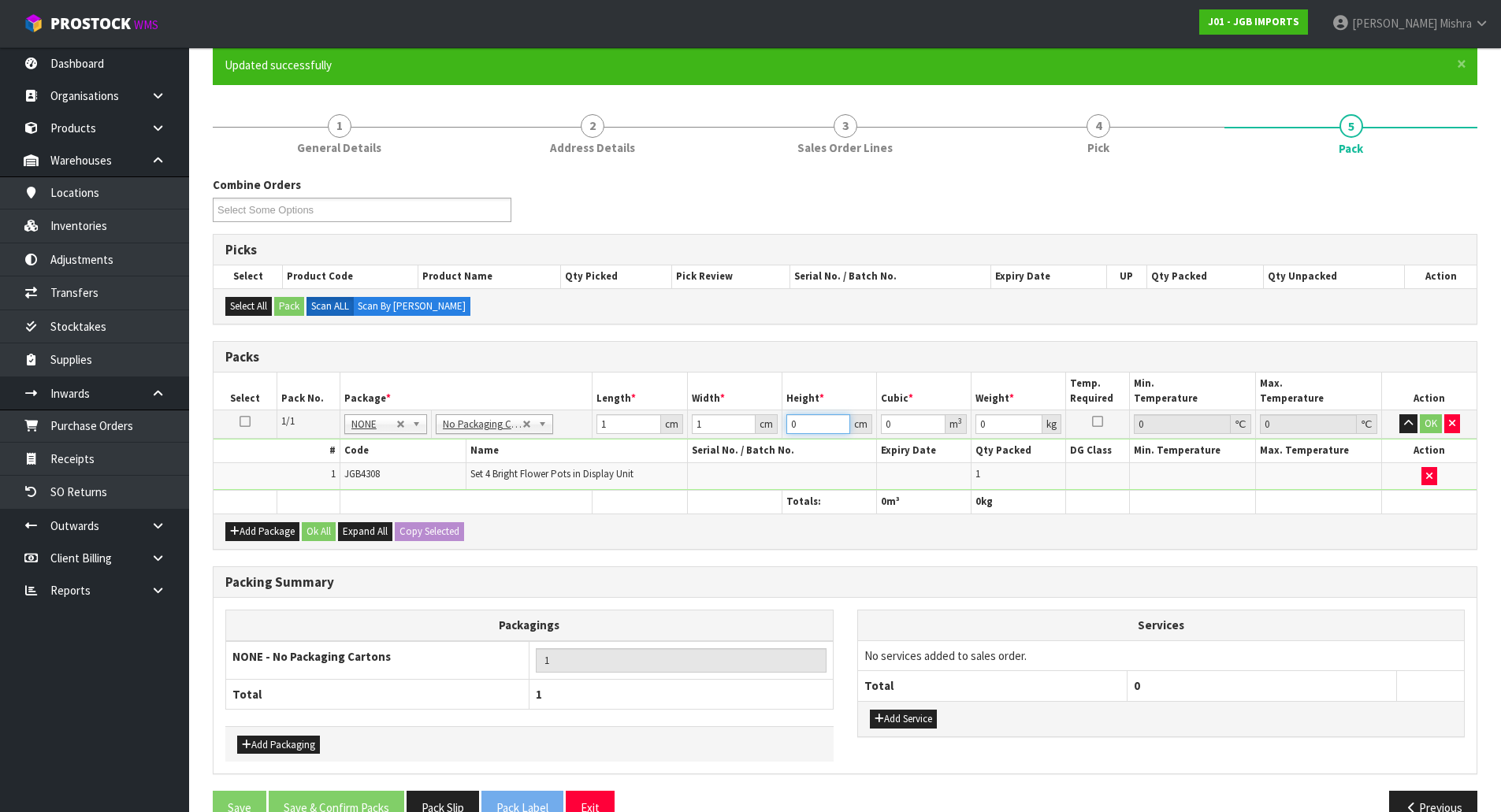
type input "0.000001"
type input "1"
click at [319, 526] on button "Ok All" at bounding box center [319, 531] width 34 height 19
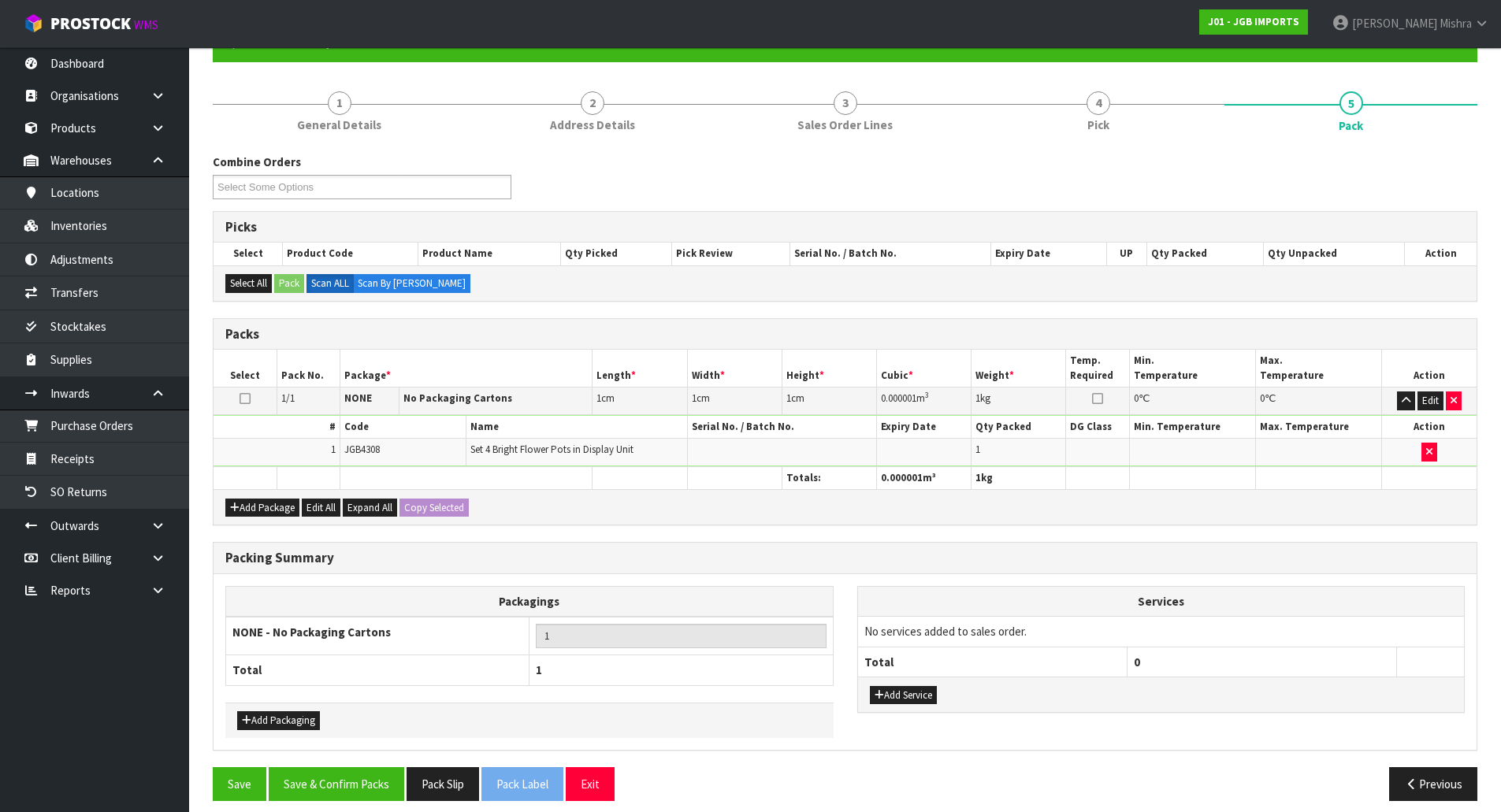
scroll to position [172, 0]
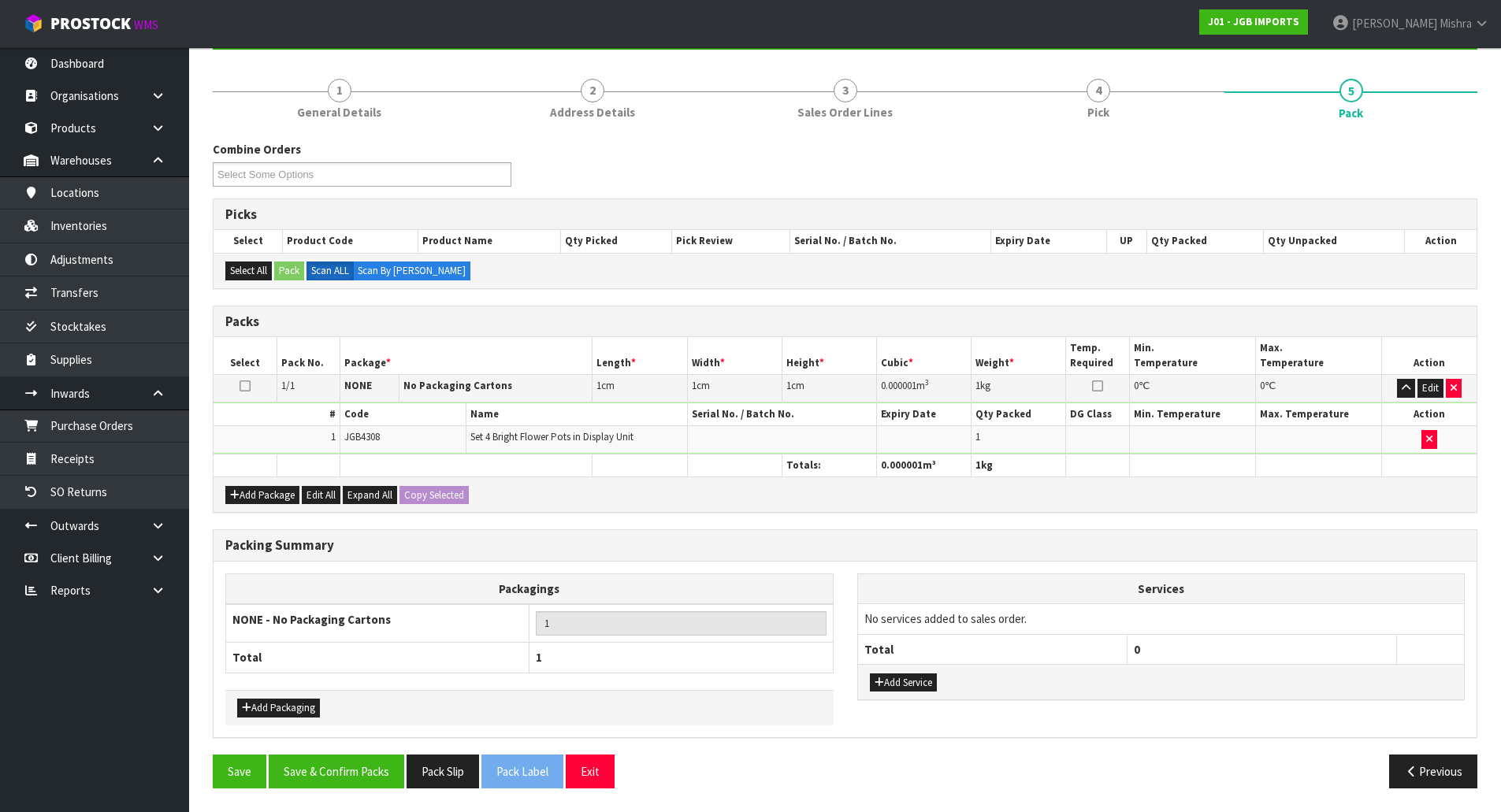
click at [385, 798] on div "Save Save & Confirm Packs Pack Slip Pack Label Exit Previous" at bounding box center [844, 777] width 1288 height 46
click at [375, 763] on button "Save & Confirm Packs" at bounding box center [336, 772] width 135 height 34
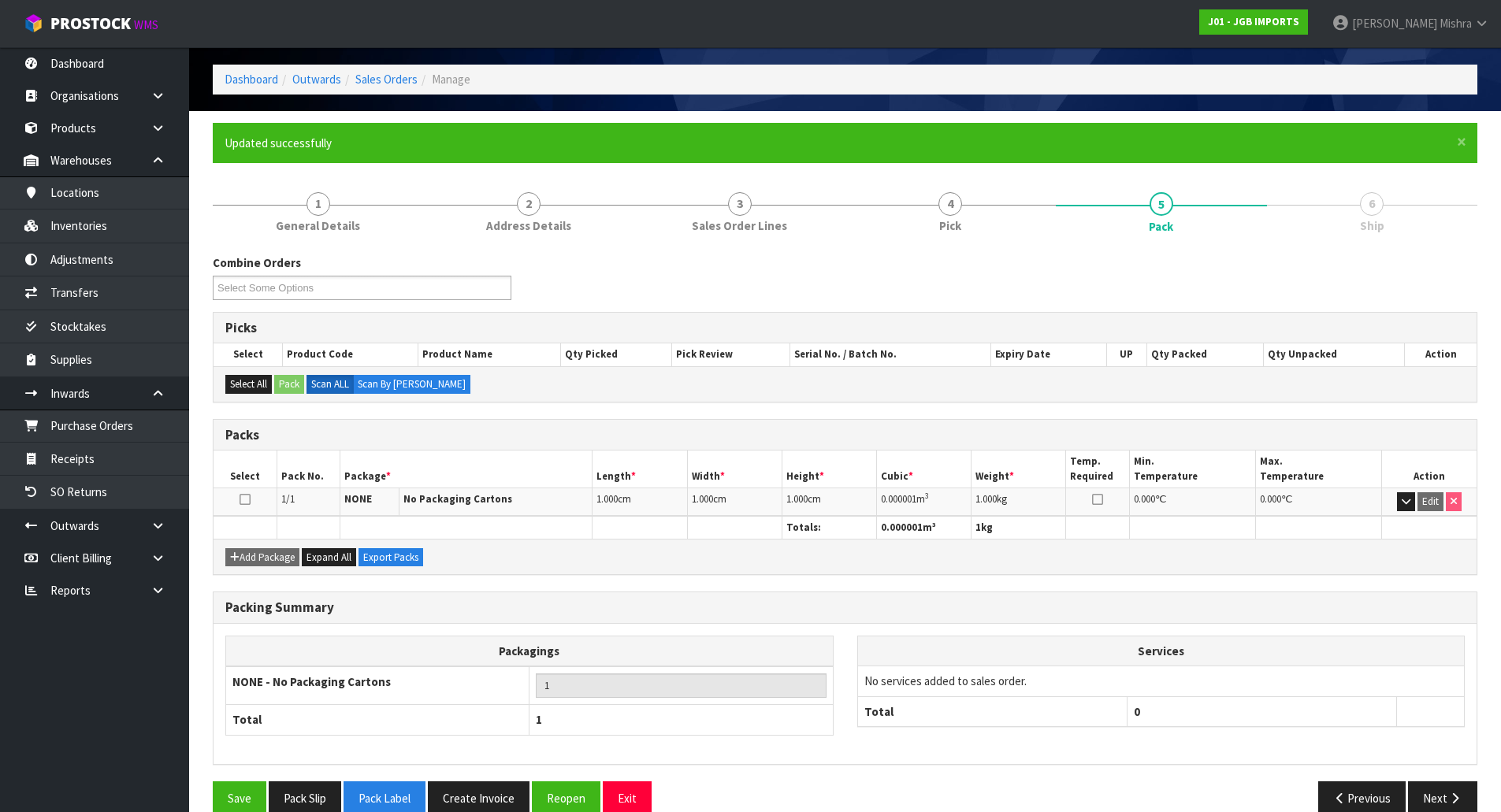
scroll to position [86, 0]
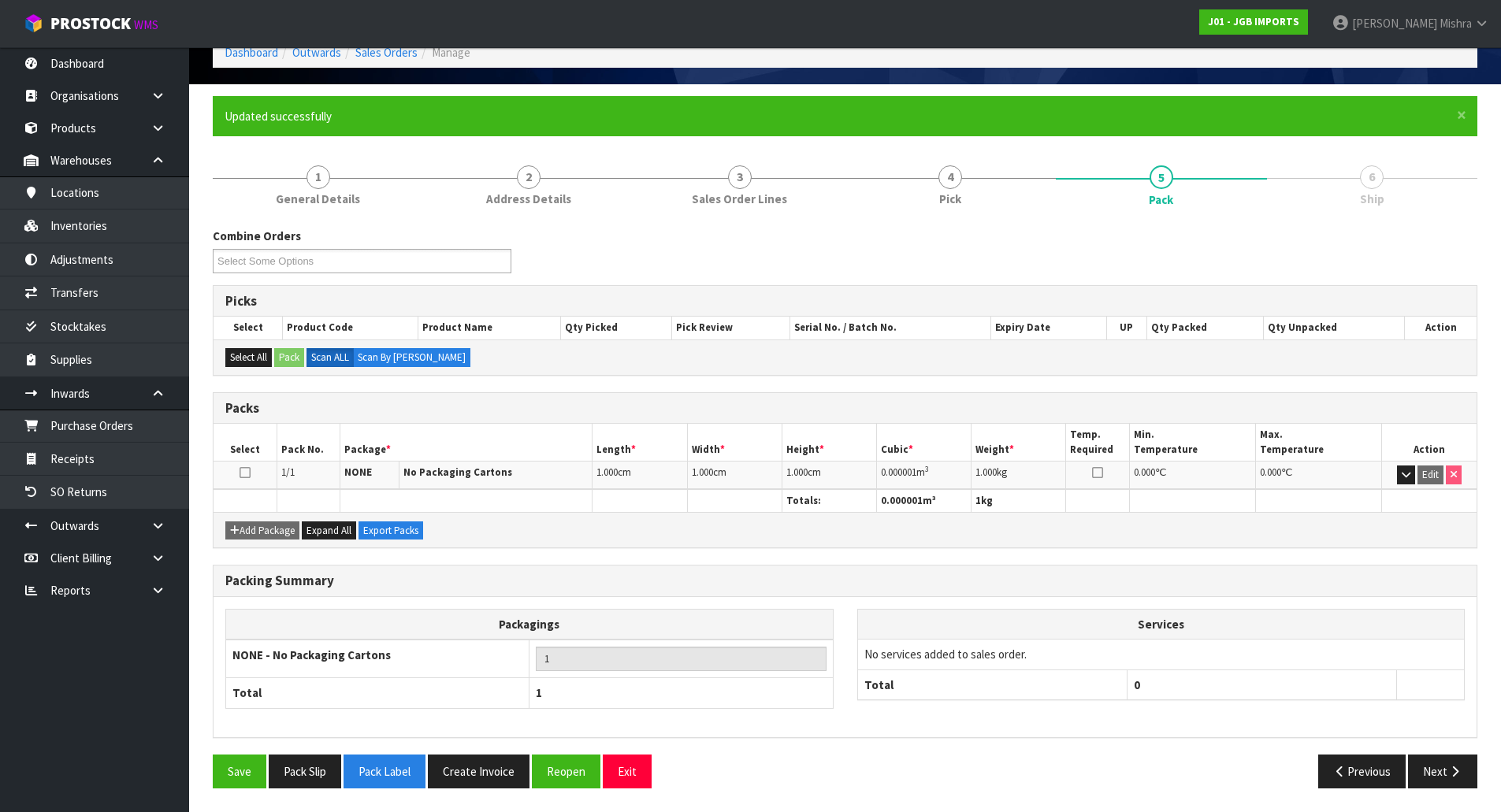
click at [1449, 795] on div "Save Pack Slip Pack Label Create Invoice Reopen Exit Previous Next" at bounding box center [844, 777] width 1288 height 46
click at [1445, 780] on button "Next" at bounding box center [1443, 772] width 69 height 34
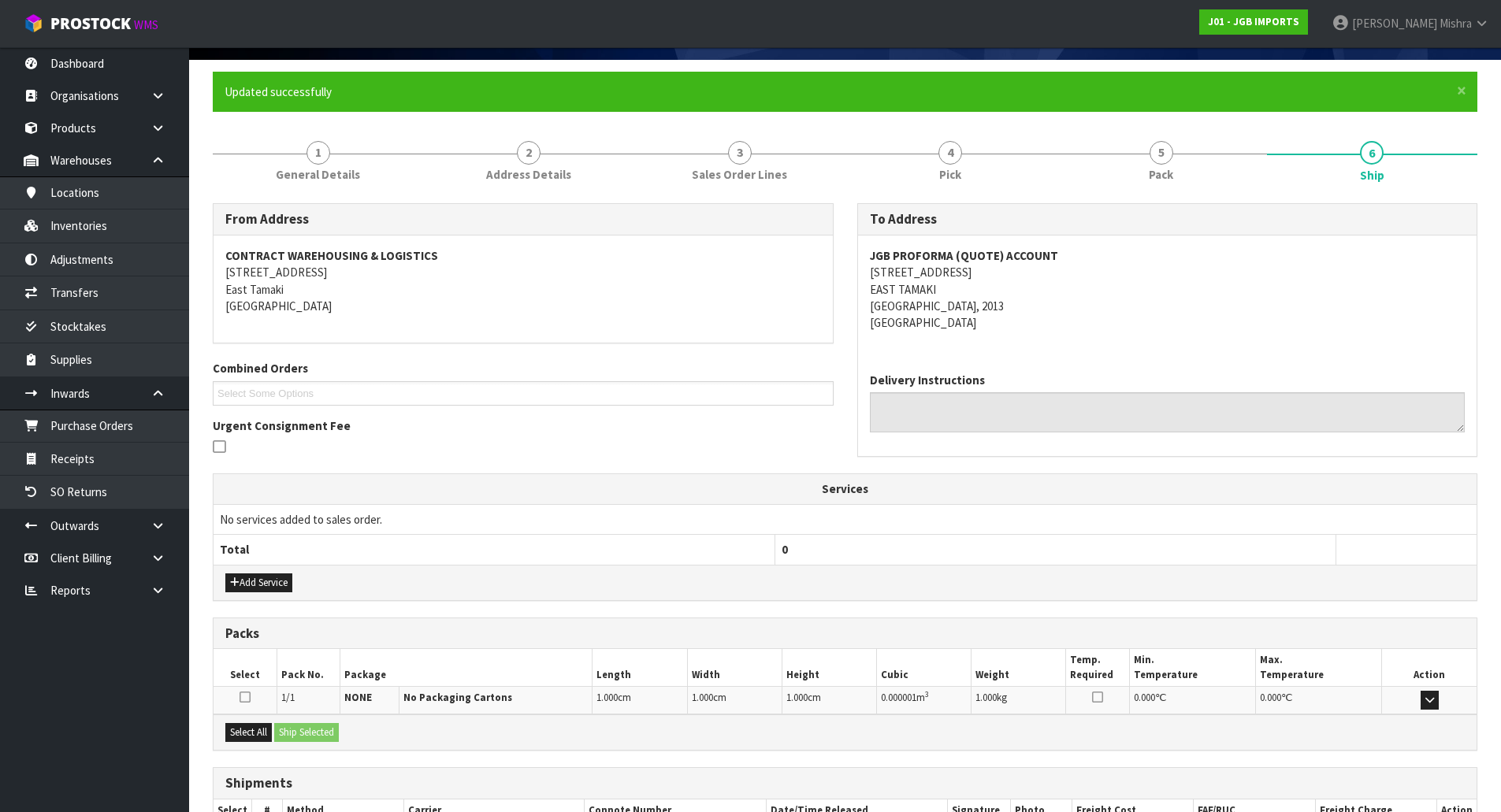
scroll to position [218, 0]
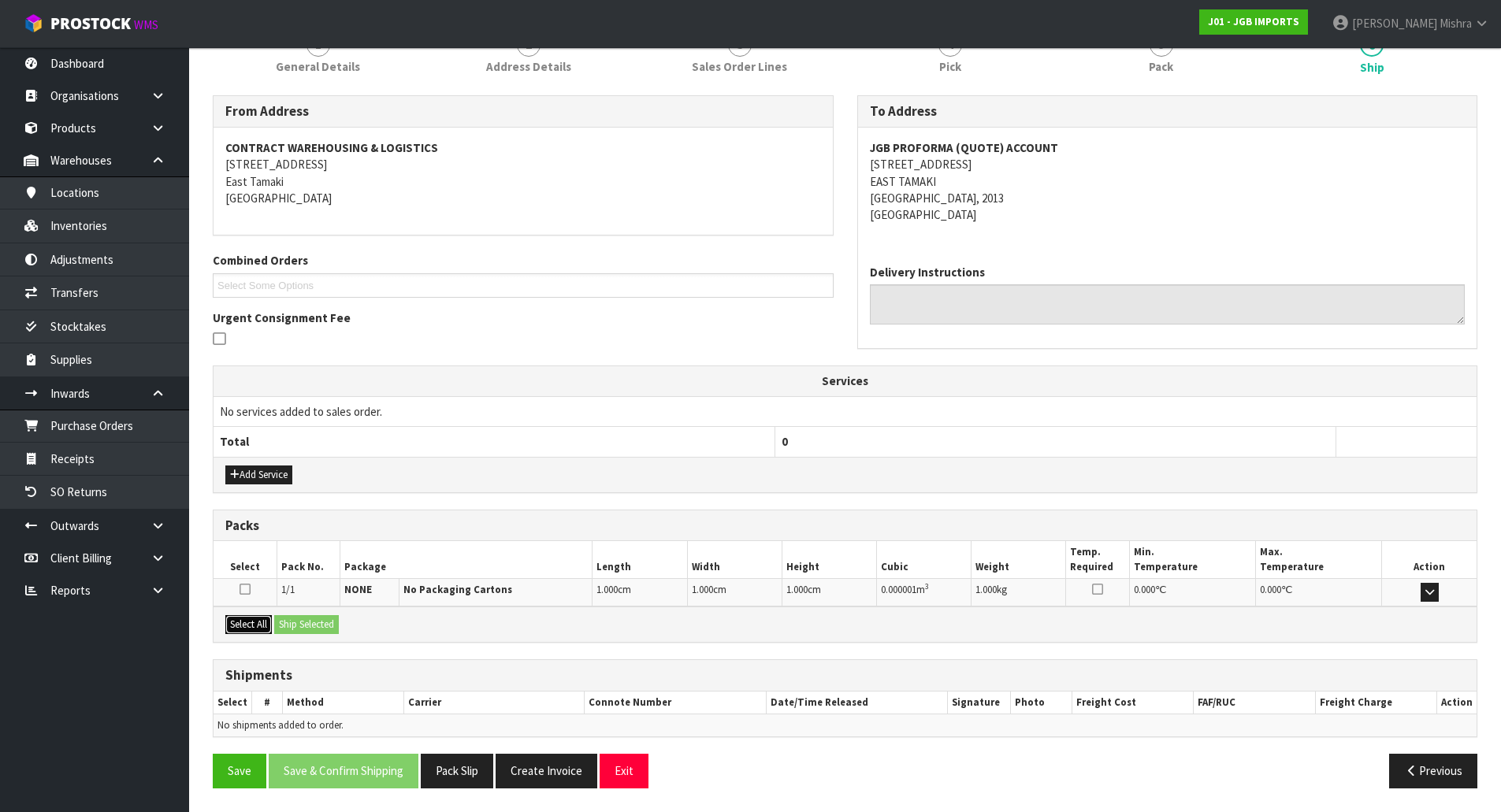
drag, startPoint x: 240, startPoint y: 620, endPoint x: 258, endPoint y: 623, distance: 18.2
click at [242, 621] on button "Select All" at bounding box center [249, 624] width 47 height 19
click at [300, 624] on button "Ship Selected" at bounding box center [306, 624] width 64 height 19
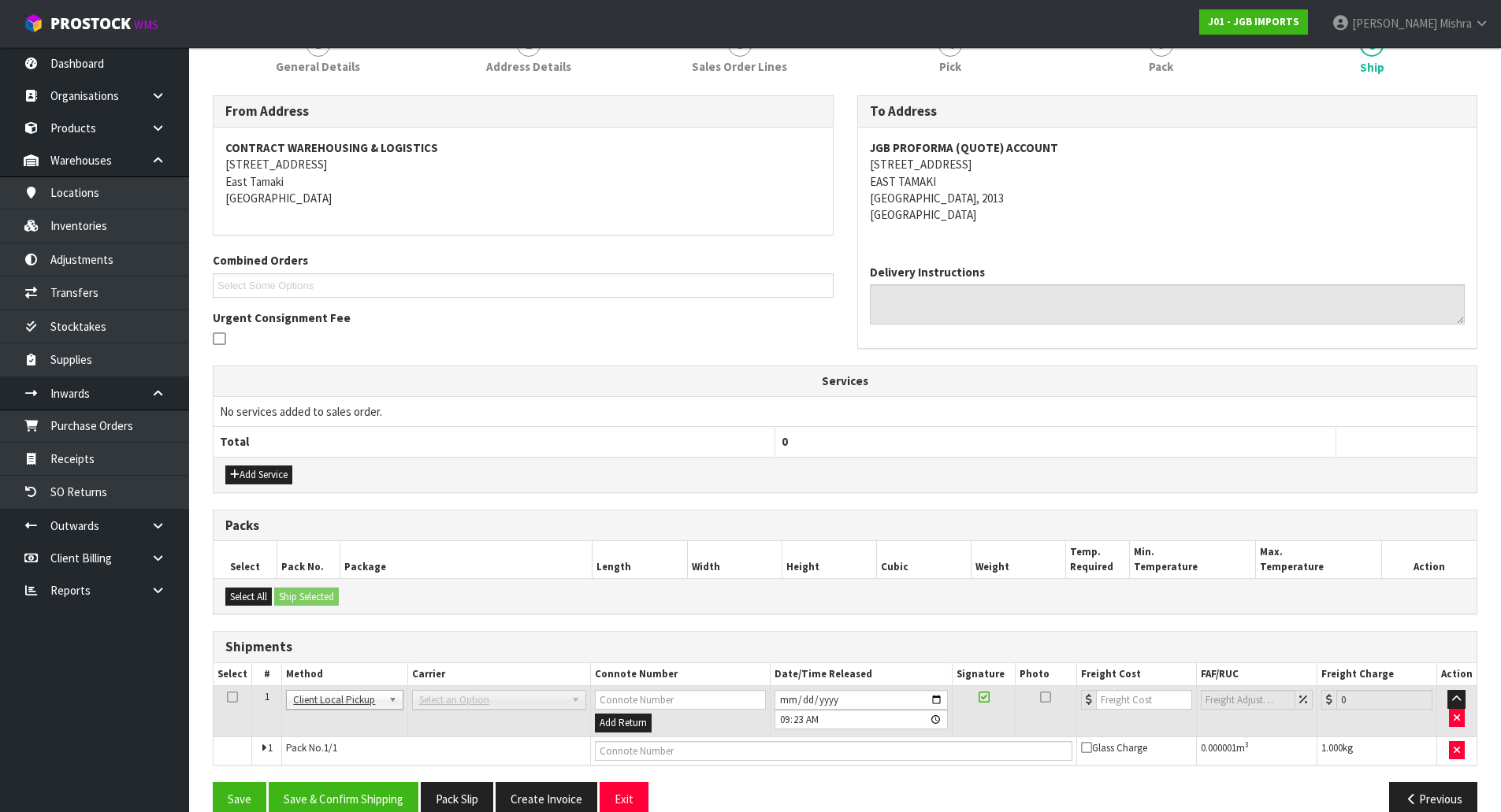
scroll to position [246, 0]
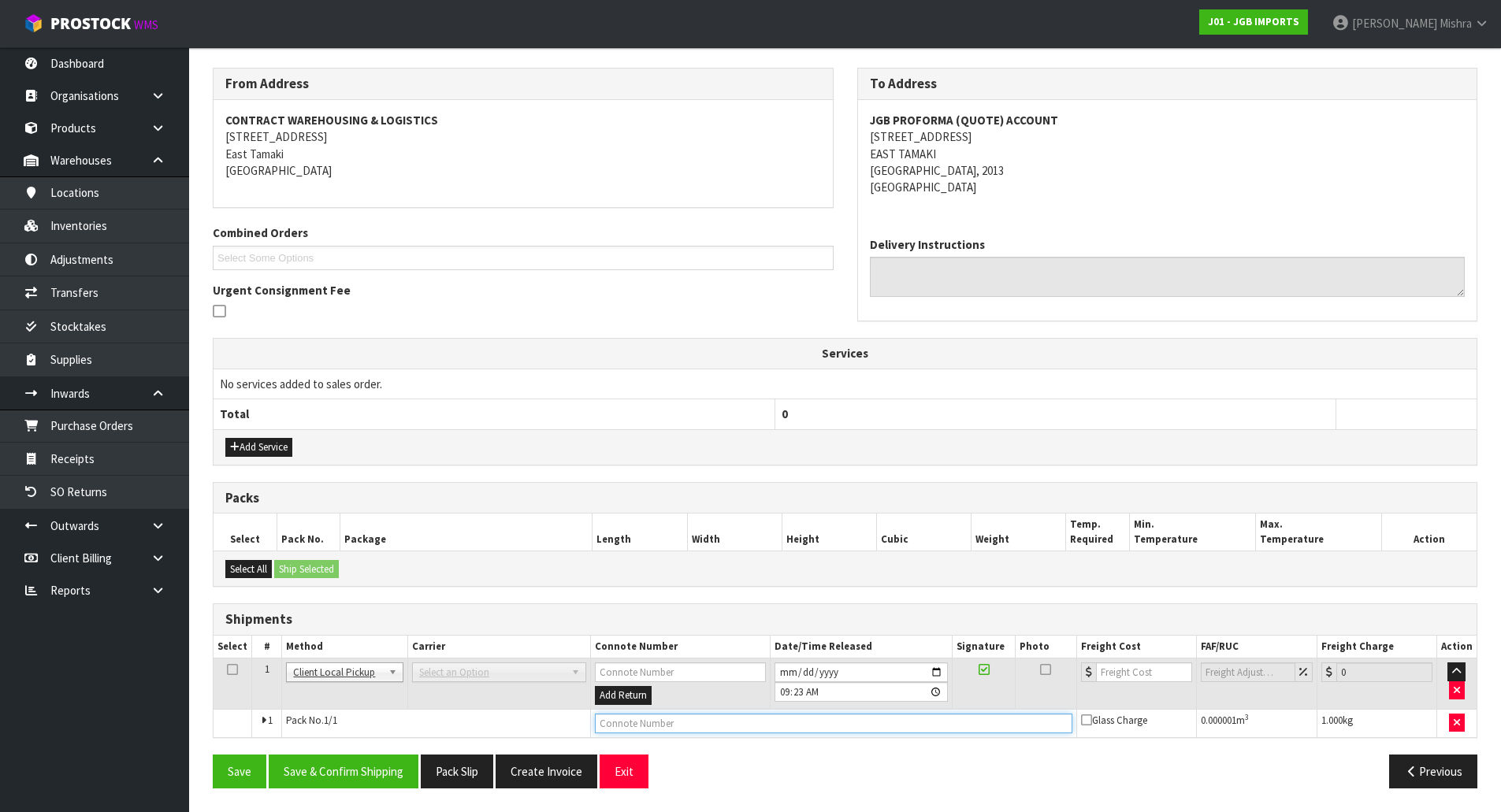
click at [666, 716] on input "text" at bounding box center [833, 723] width 478 height 19
type input "DISPOSED"
click at [317, 766] on button "Save & Confirm Shipping" at bounding box center [343, 772] width 150 height 34
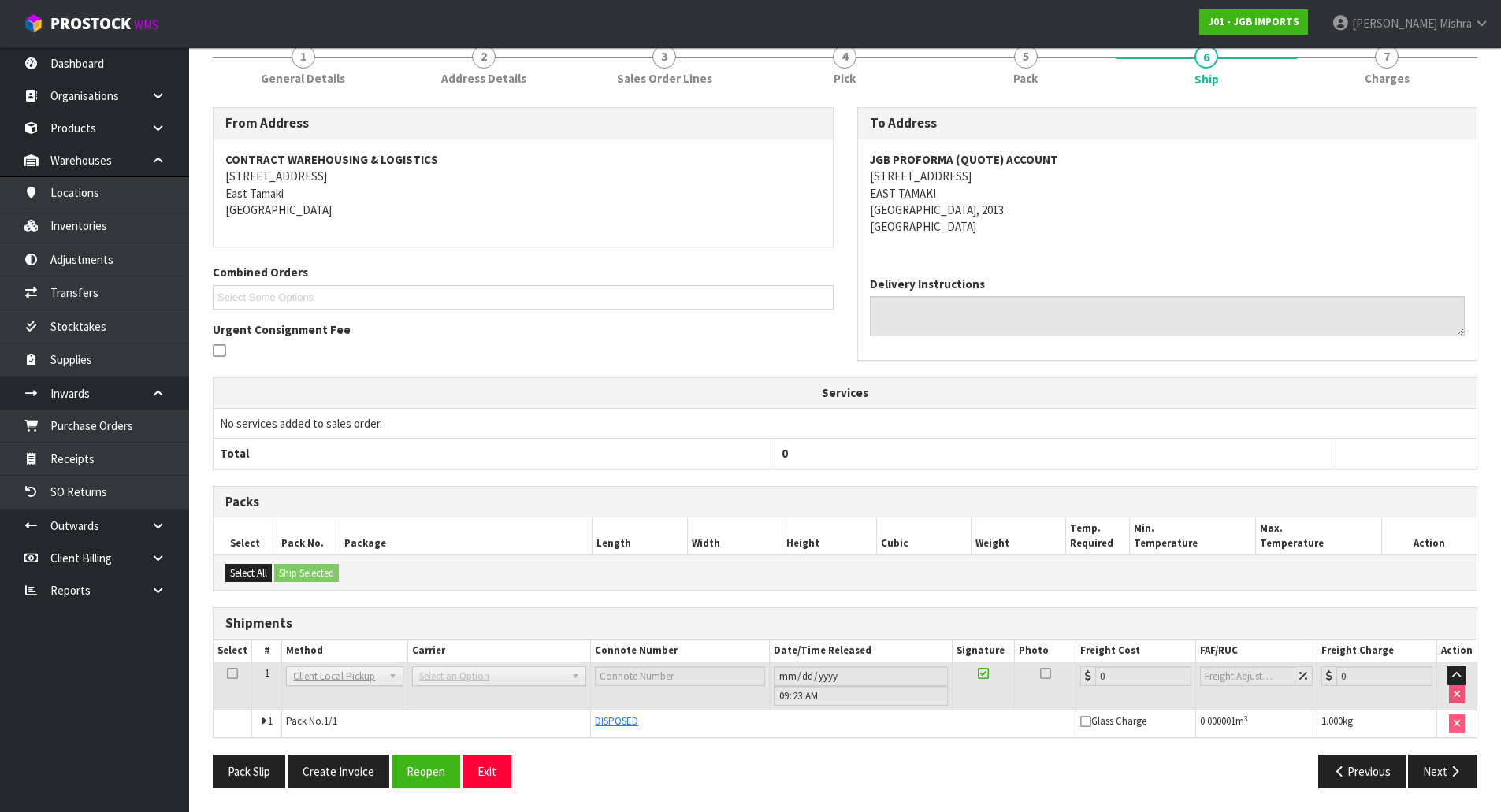
scroll to position [0, 0]
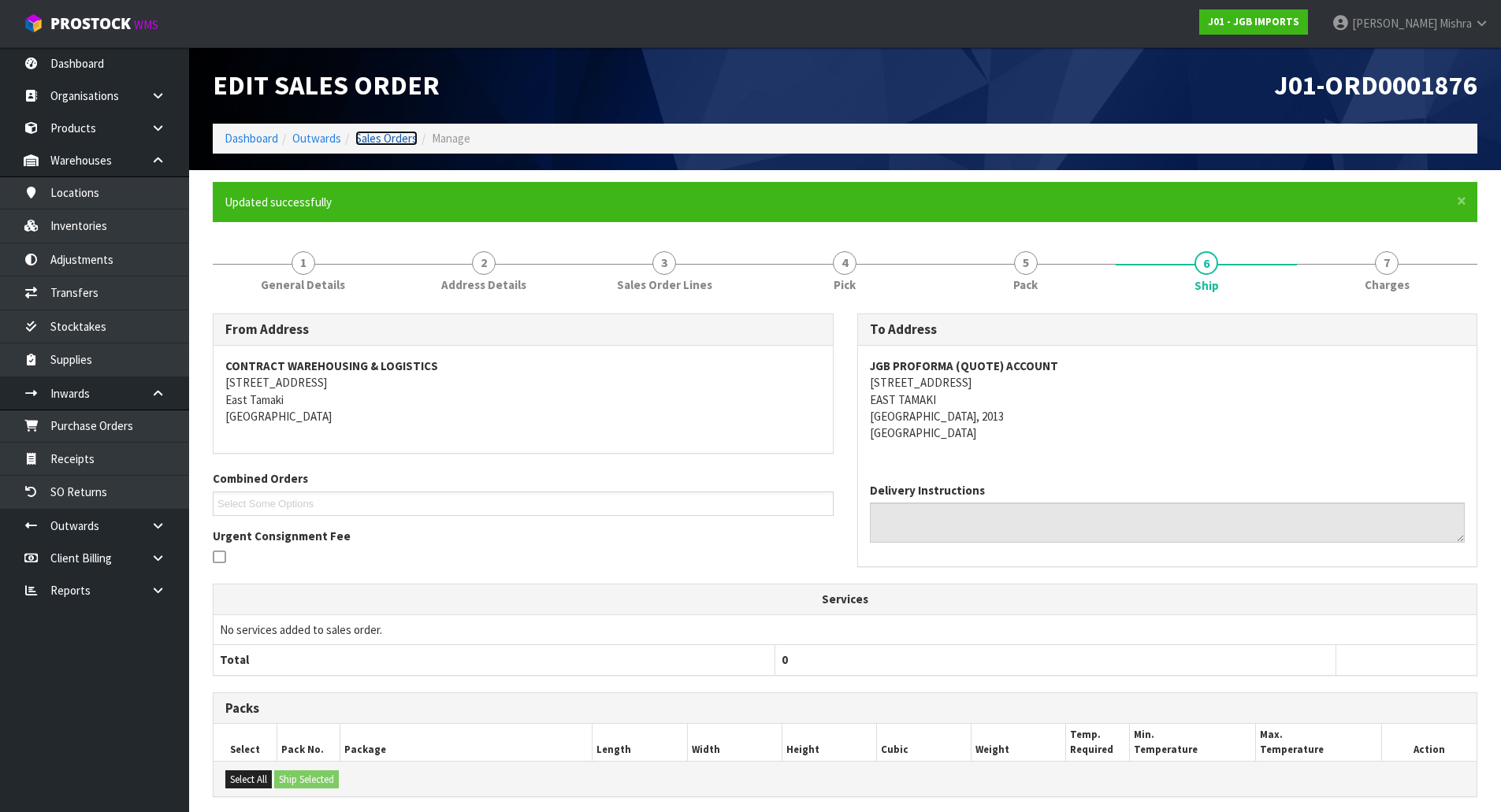
click at [397, 132] on link "Sales Orders" at bounding box center [386, 138] width 62 height 15
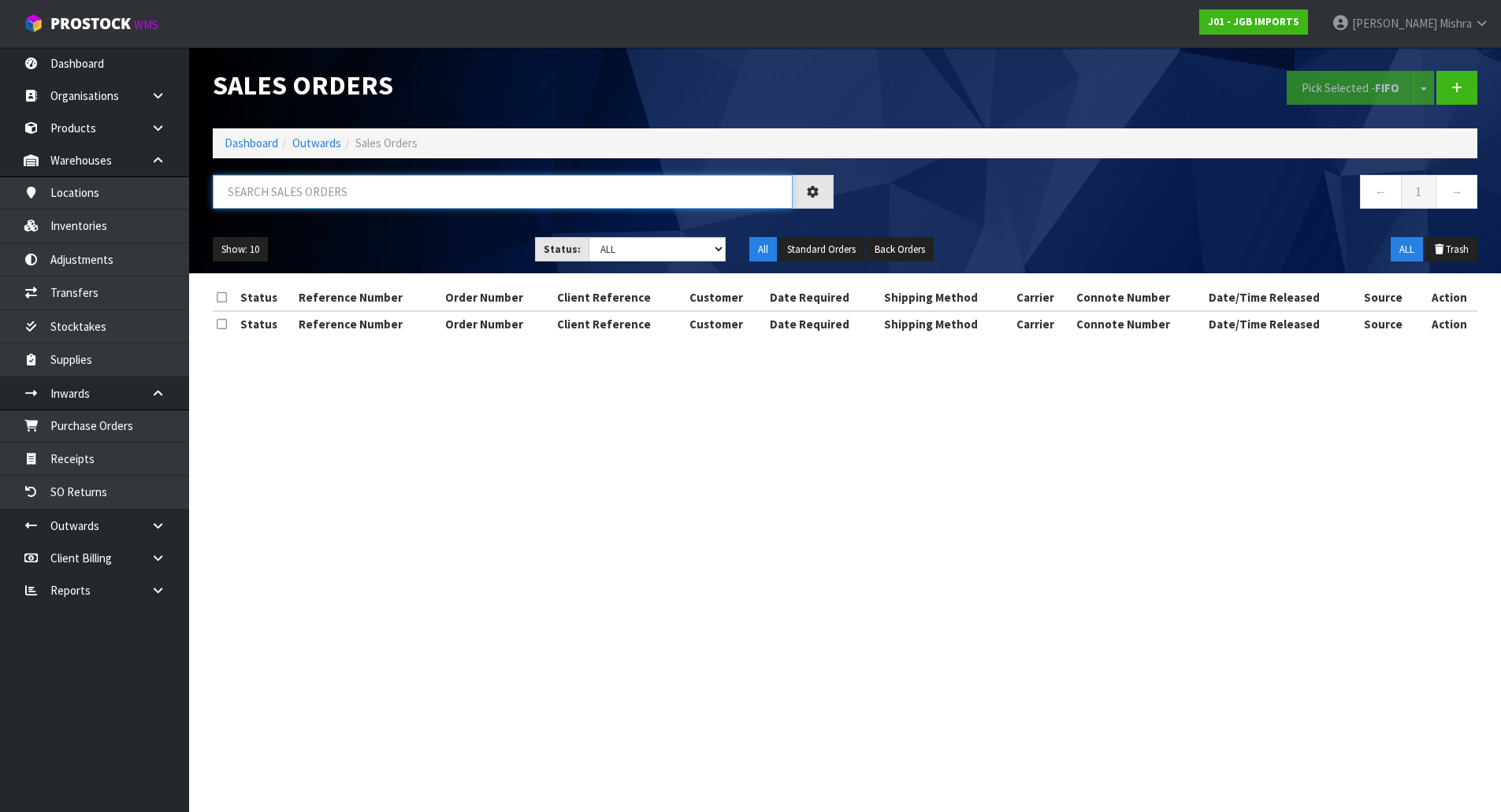
click at [425, 200] on input "text" at bounding box center [503, 192] width 580 height 34
